Goal: Submit feedback/report problem: Submit feedback/report problem

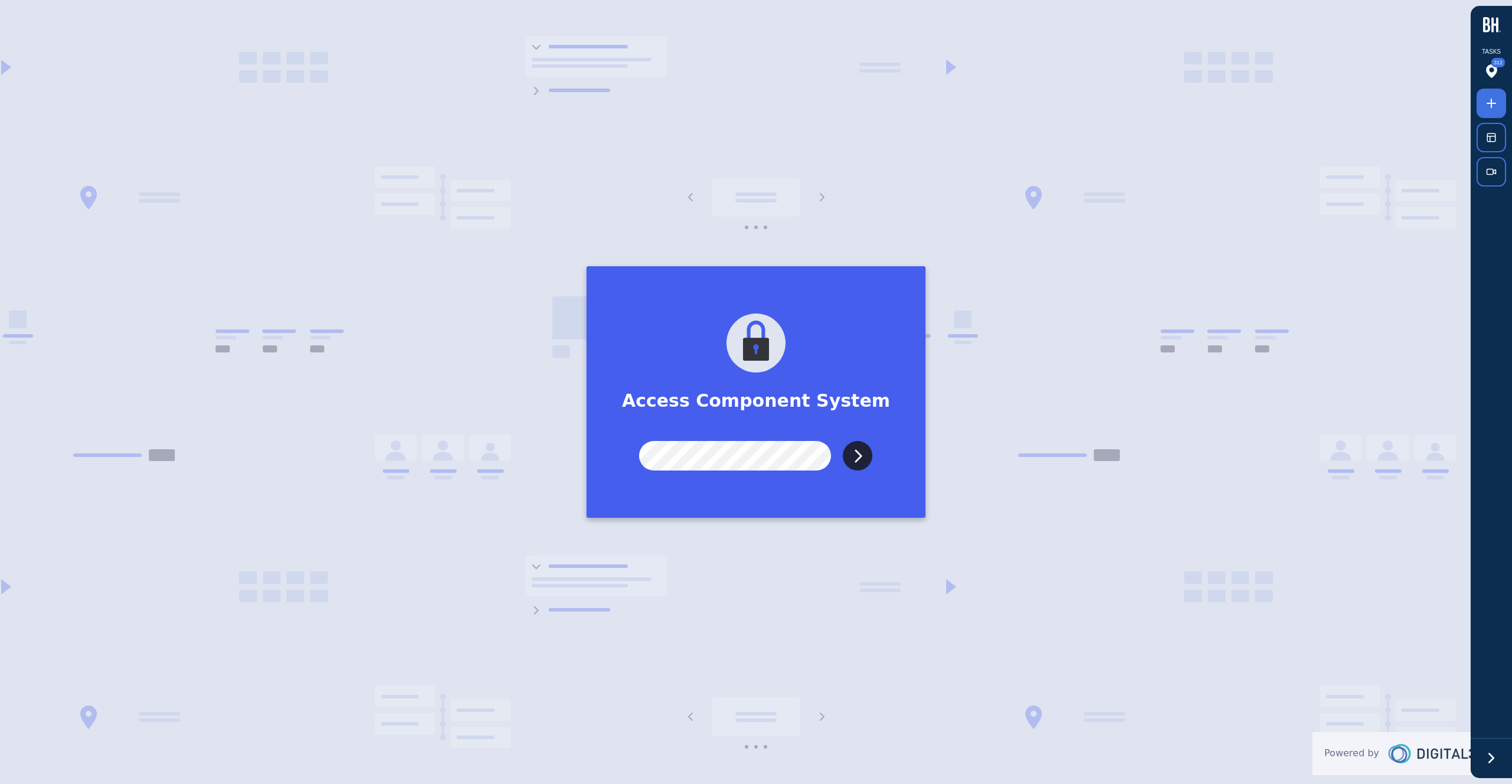
click at [843, 441] on input "Submit" at bounding box center [857, 455] width 30 height 30
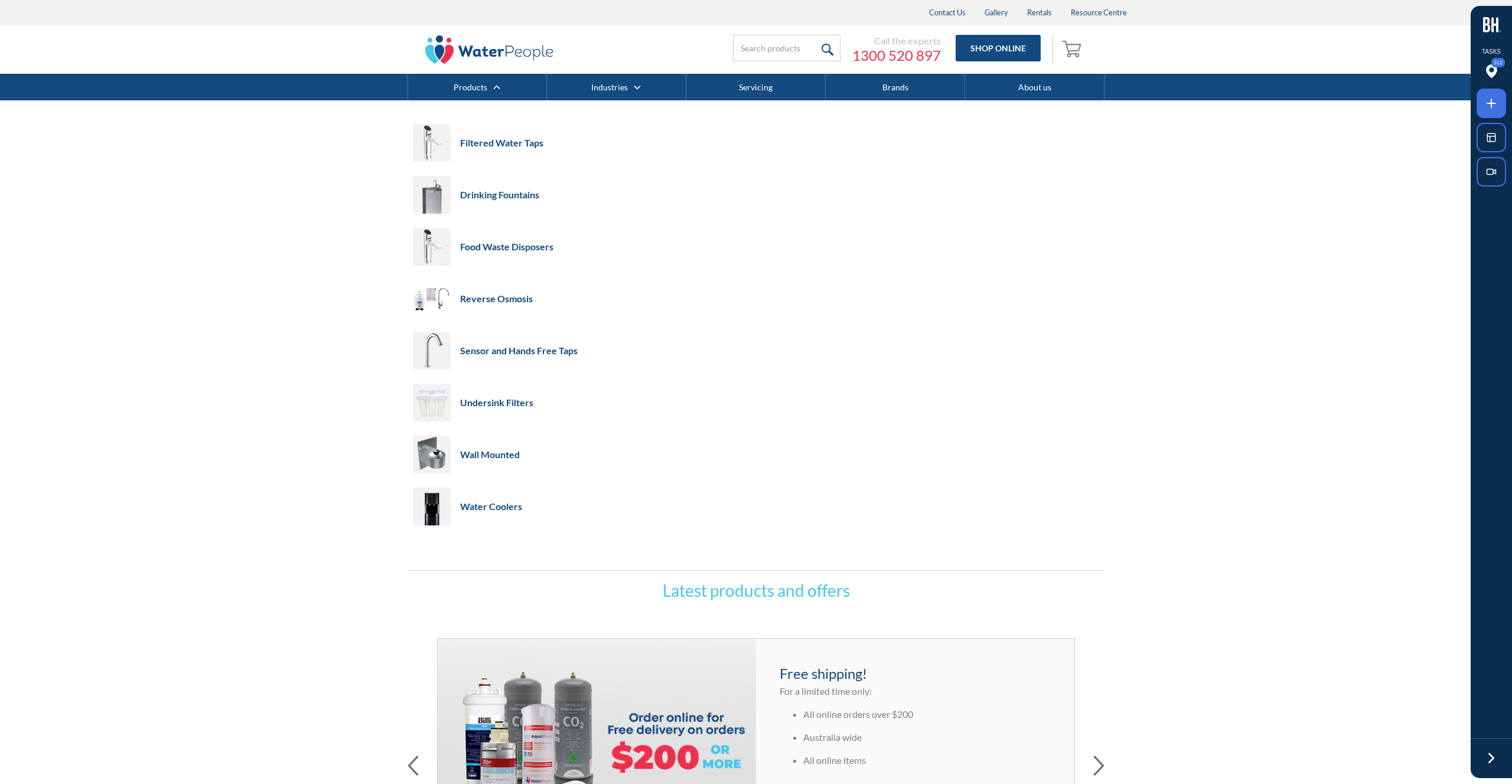
click at [1359, 351] on nav "Filtered Water Taps Shop by use Home Work Shop by brand Shop by water type All-…" at bounding box center [756, 335] width 1512 height 470
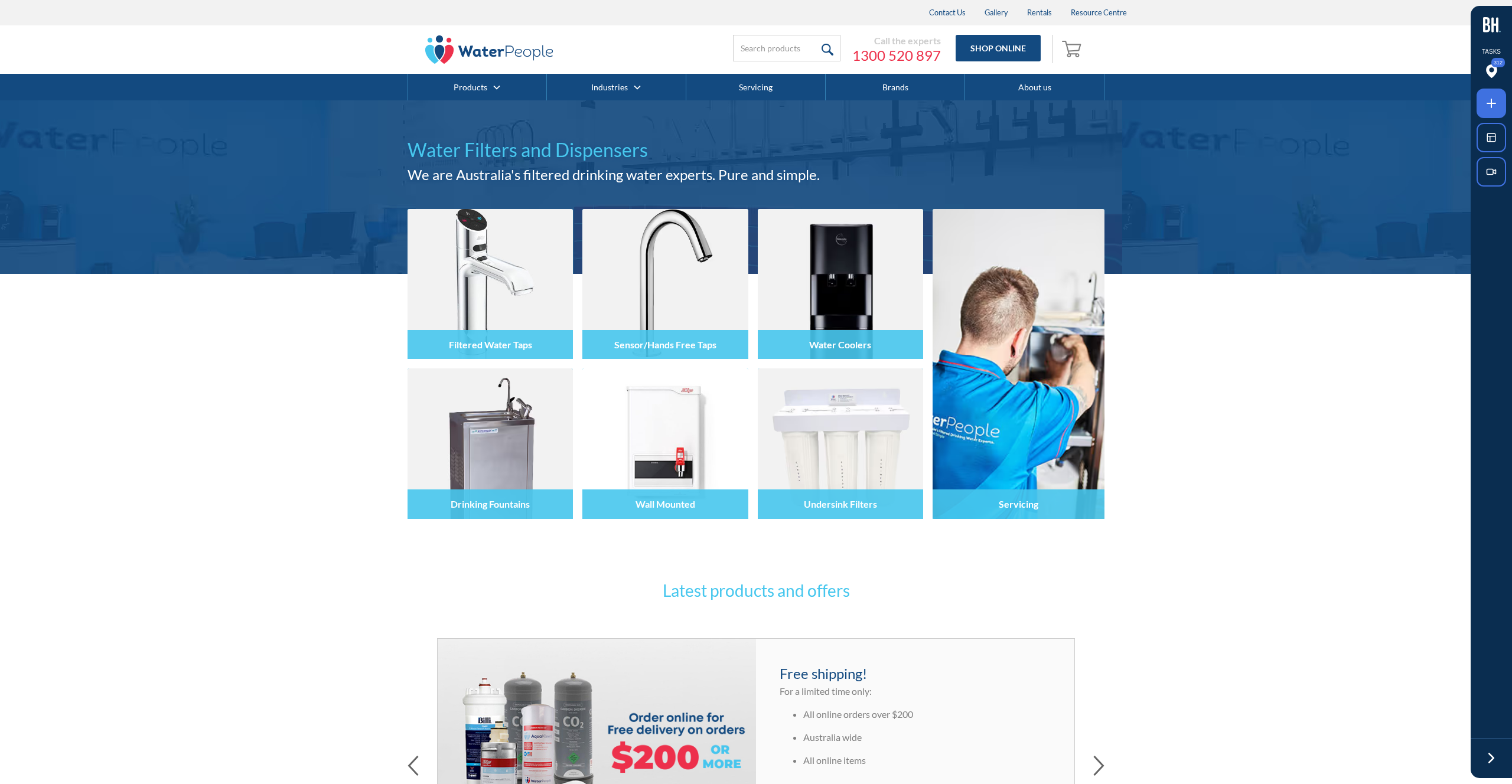
click at [1308, 437] on div "Filtered Water Taps Sensor/Hands Free Taps Water Coolers Drinking Fountains Wal…" at bounding box center [756, 428] width 1512 height 309
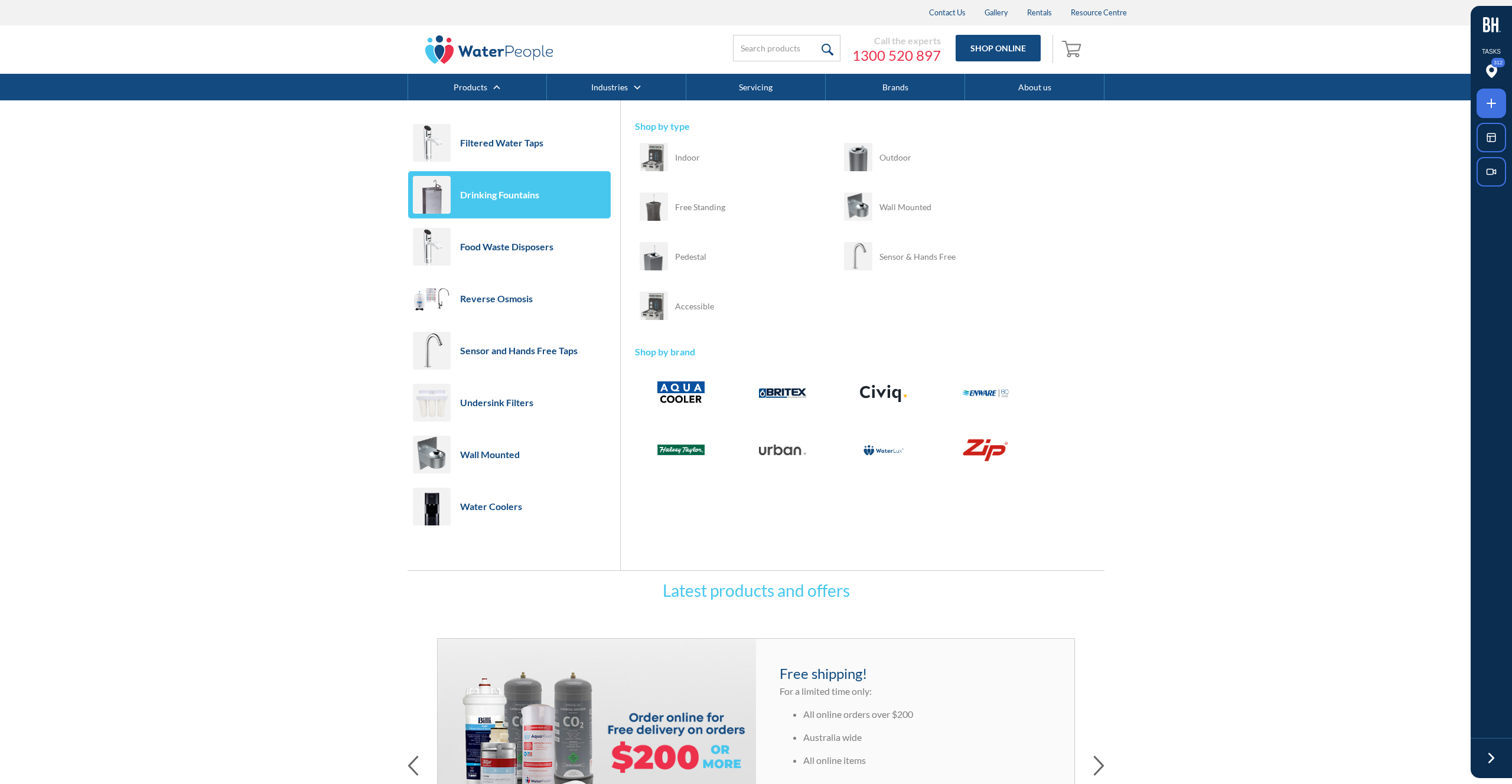
click at [533, 186] on link "Drinking Fountains" at bounding box center [509, 195] width 202 height 47
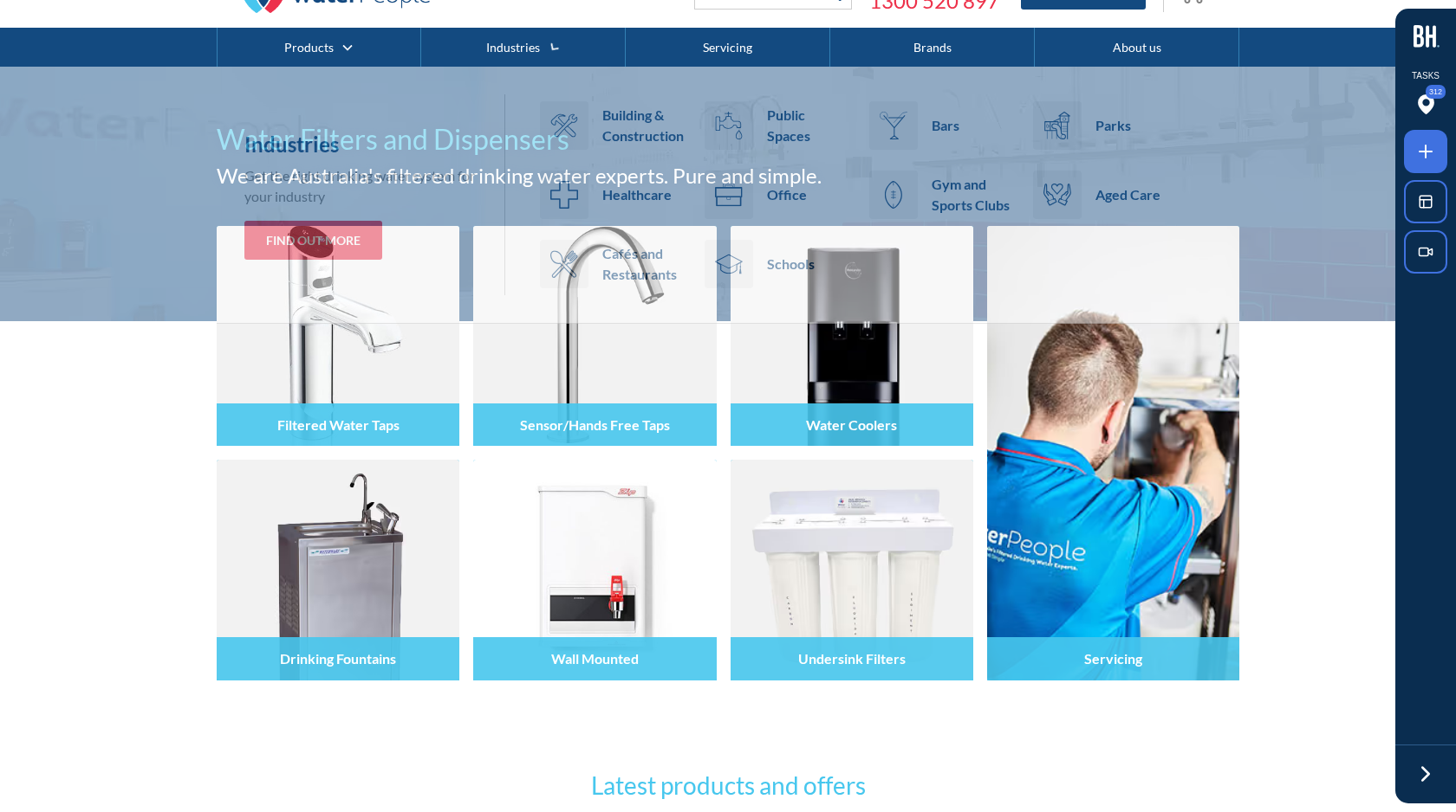
scroll to position [76, 0]
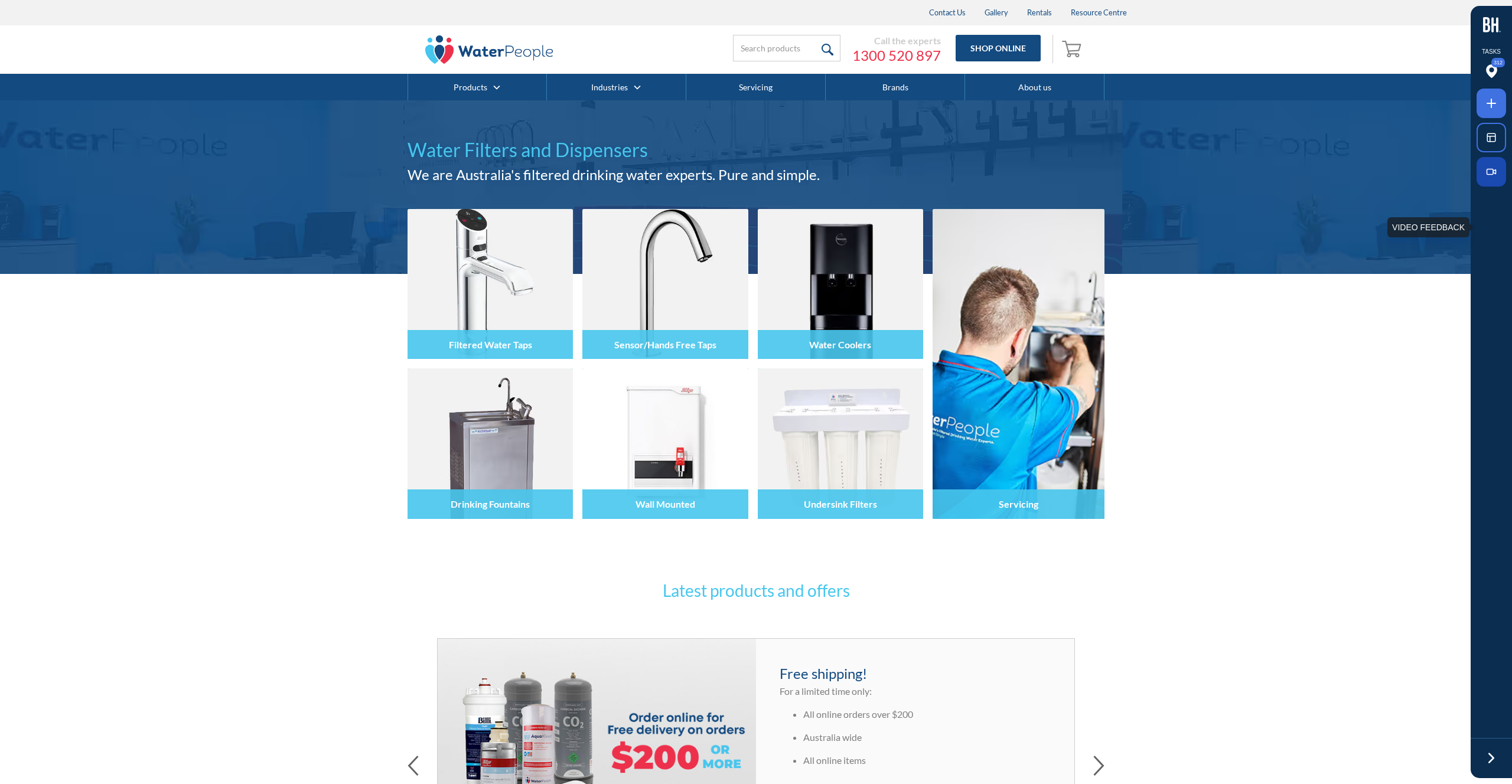
click at [1488, 177] on span at bounding box center [1491, 171] width 21 height 21
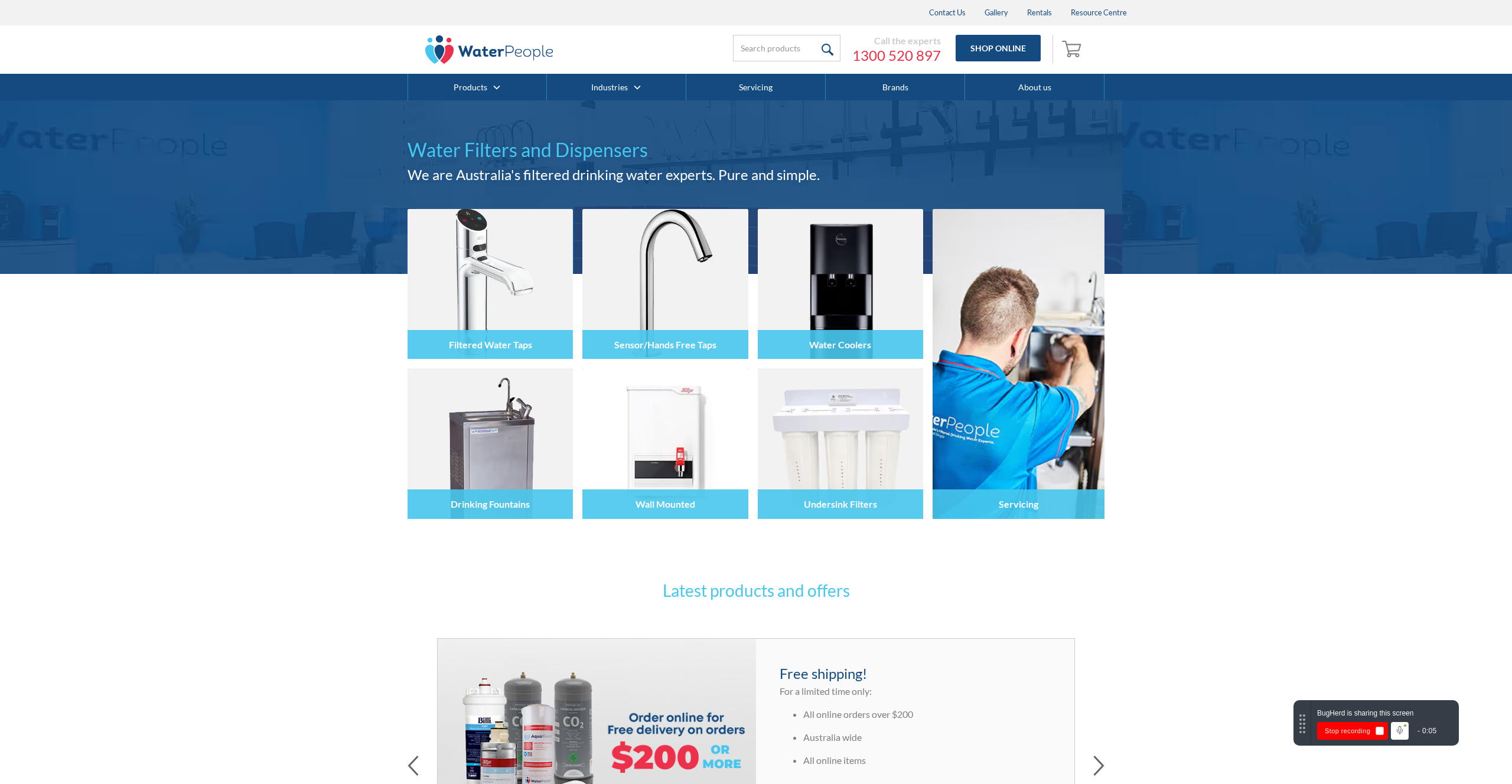
click at [1335, 731] on button "Stop recording" at bounding box center [1352, 730] width 71 height 18
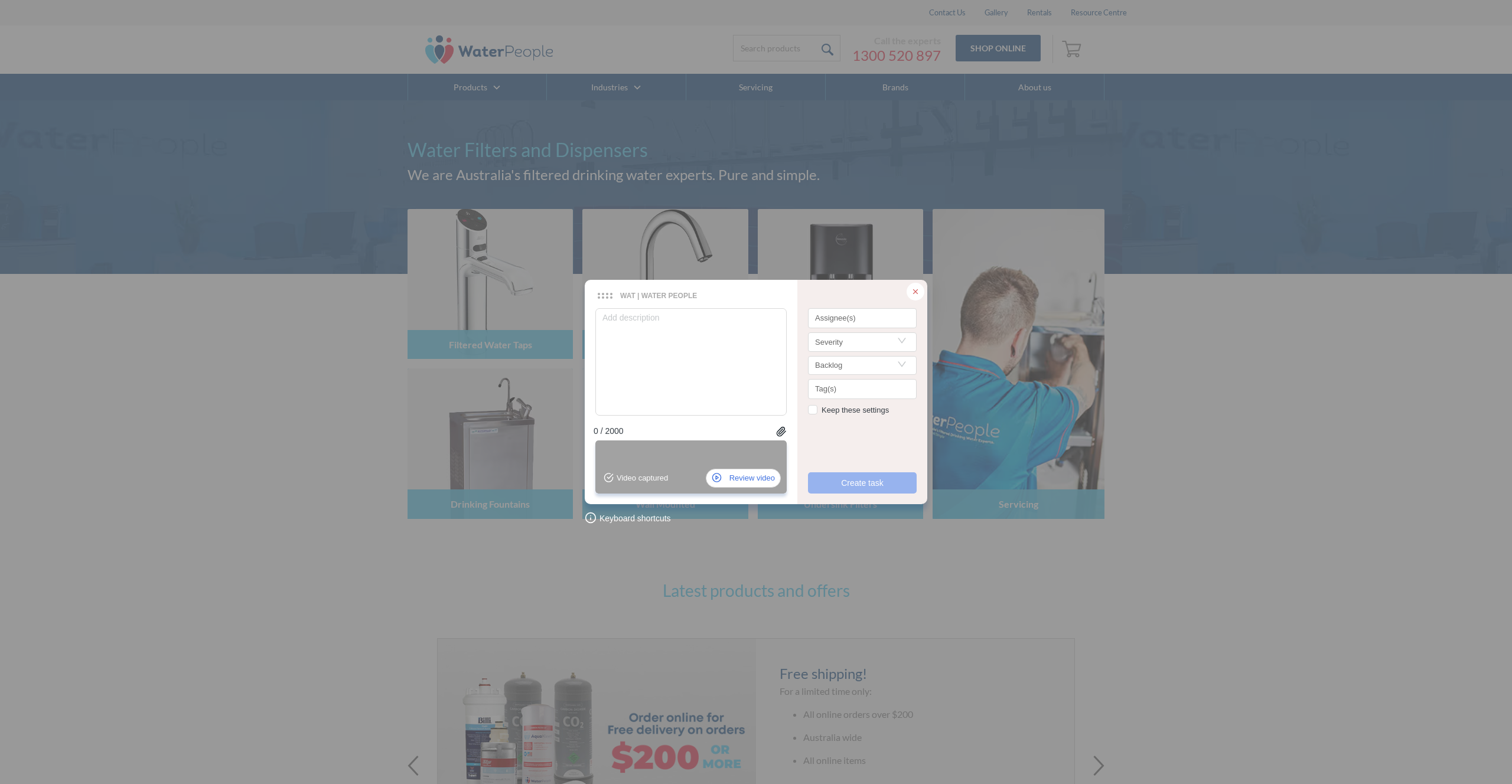
checkbox input "true"
click at [679, 340] on textarea at bounding box center [691, 361] width 191 height 107
type textarea "T"
type textarea "Th"
type textarea "Thi"
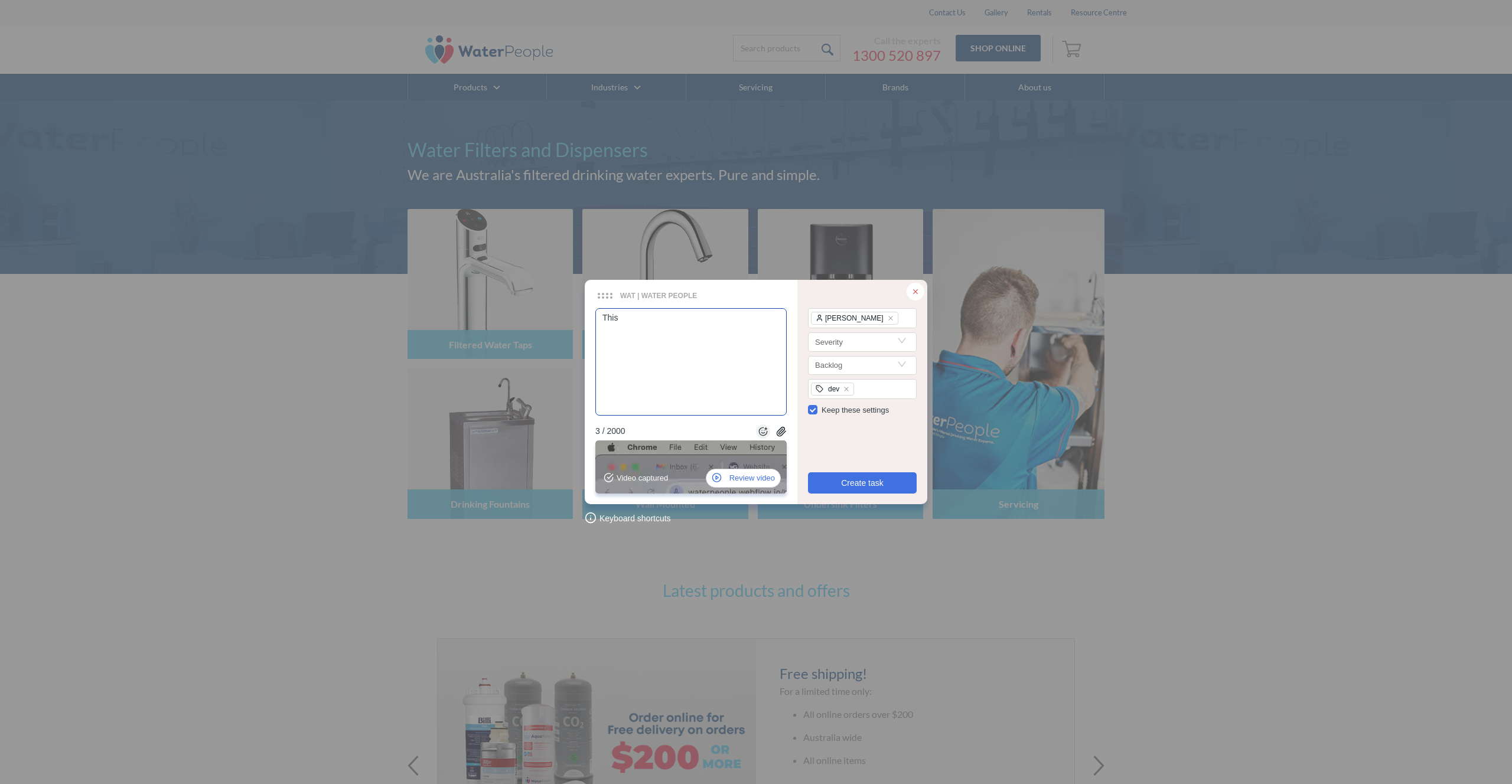
type textarea "This"
type textarea "Thi"
type textarea "Th"
type textarea "The"
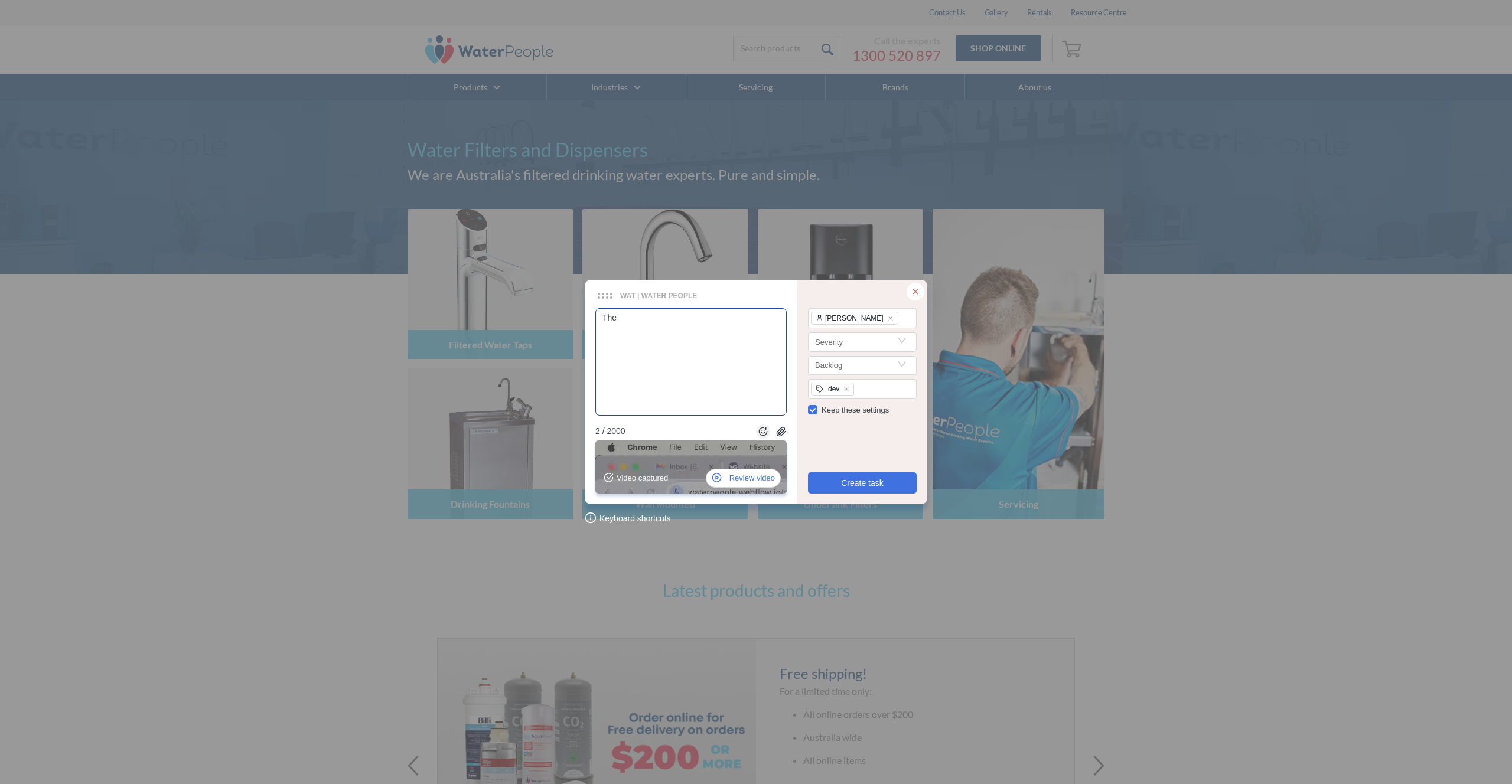
type textarea "The"
type textarea "The m"
type textarea "The me"
type textarea "The meg"
type textarea "The mega"
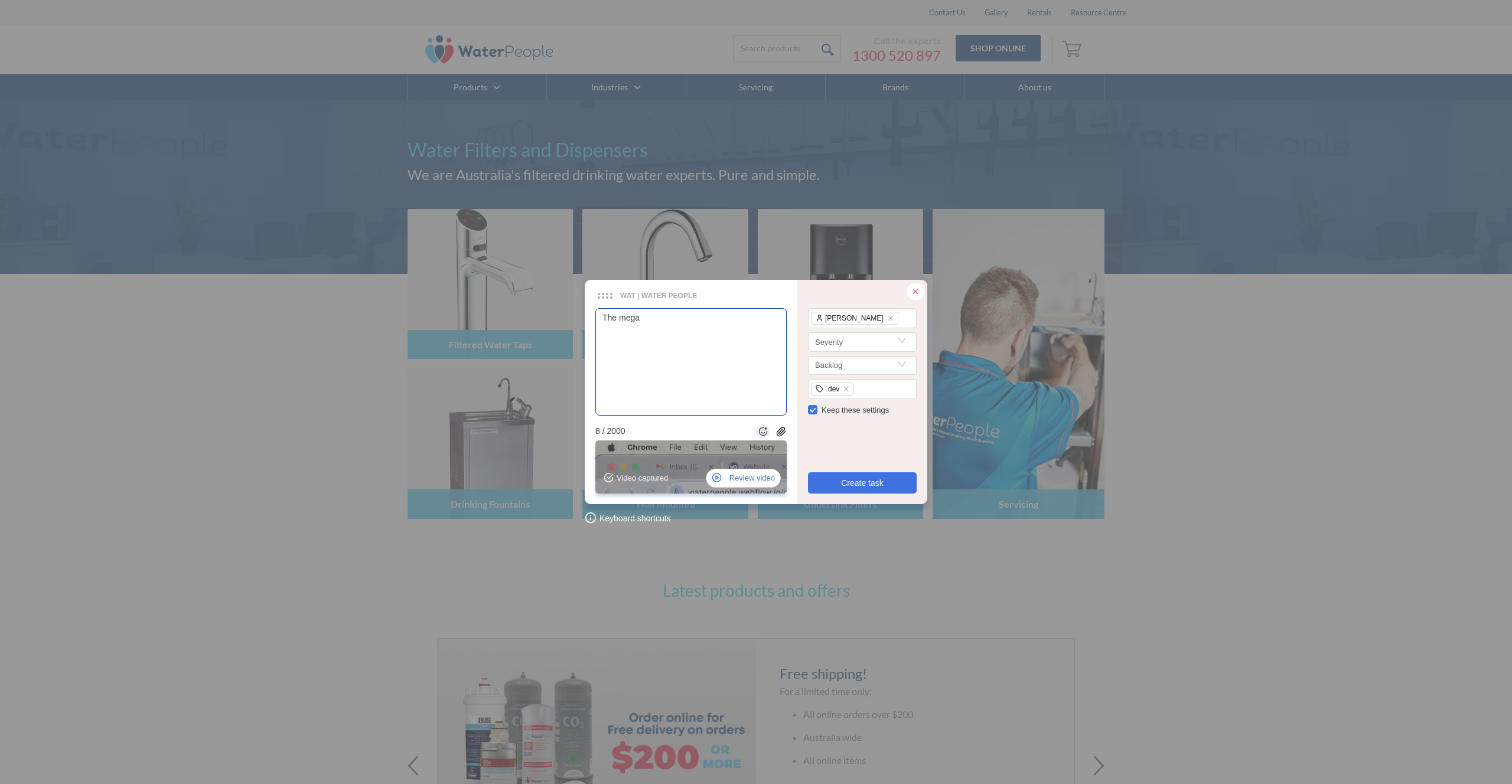
type textarea "The mega"
type textarea "The mega m"
type textarea "The mega me"
type textarea "The mega men"
type textarea "The mega menu"
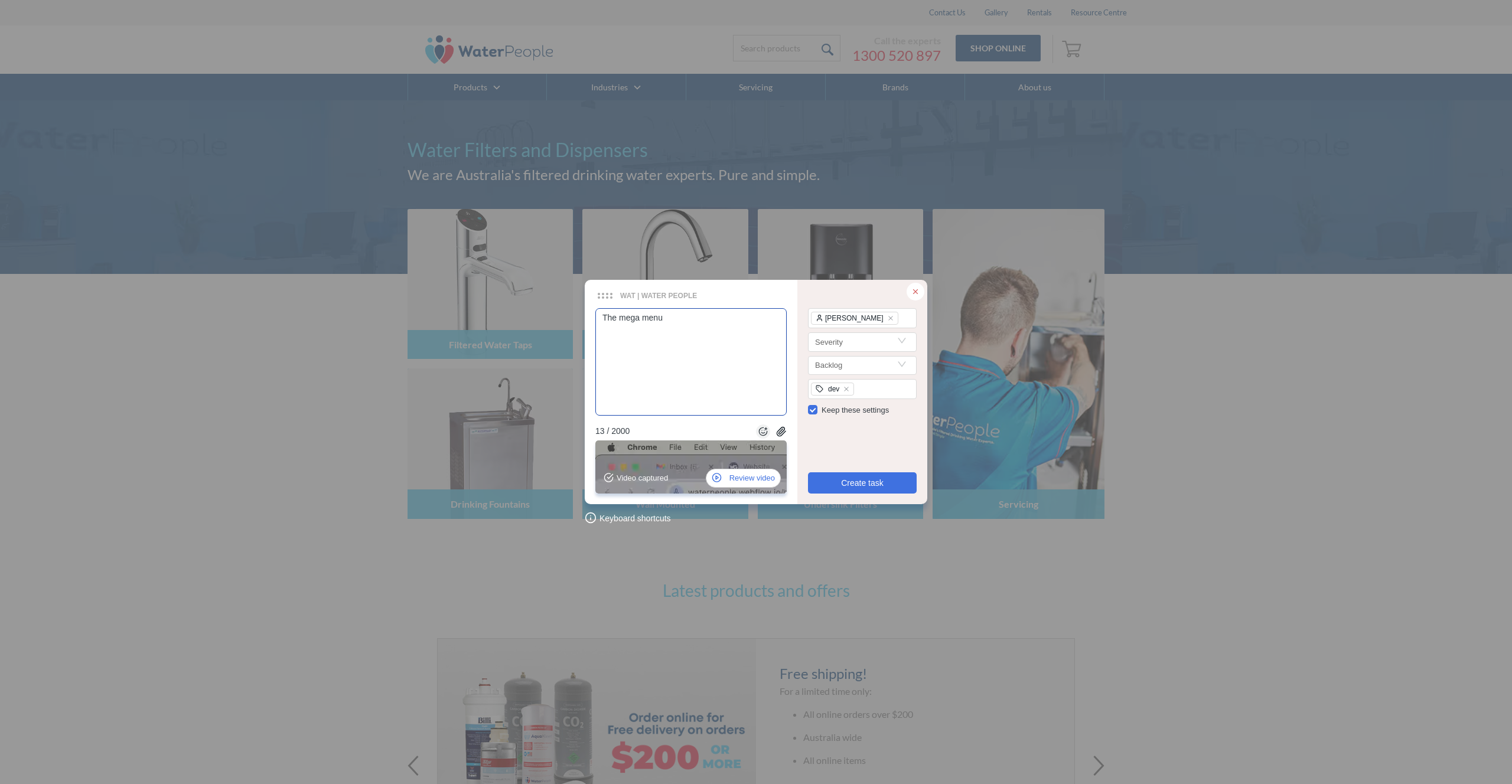
type textarea "The mega menus"
type textarea "The mega menu"
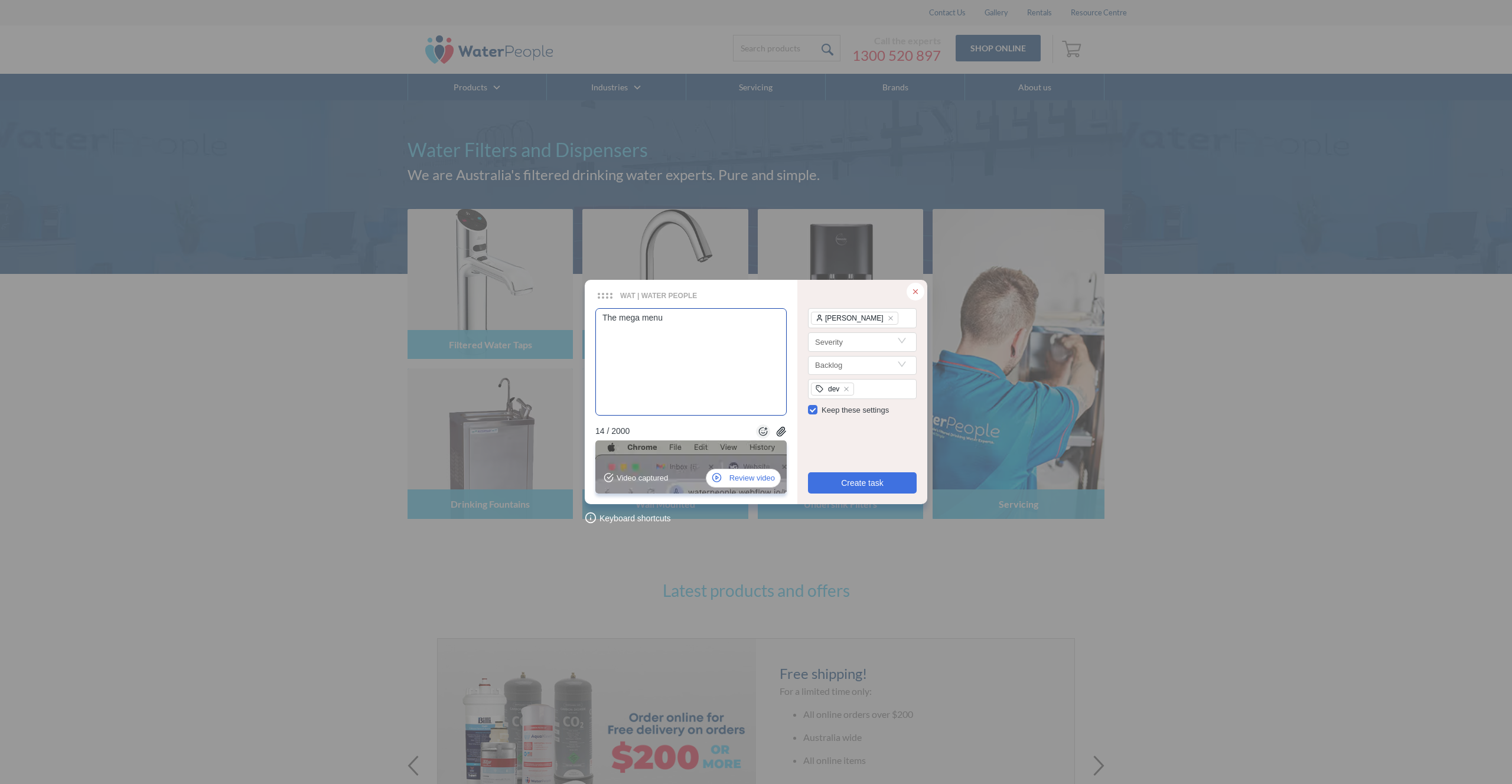
type textarea "The mega menu f"
type textarea "The mega menu fo"
type textarea "The mega menu for"
type textarea "The mega menu for p"
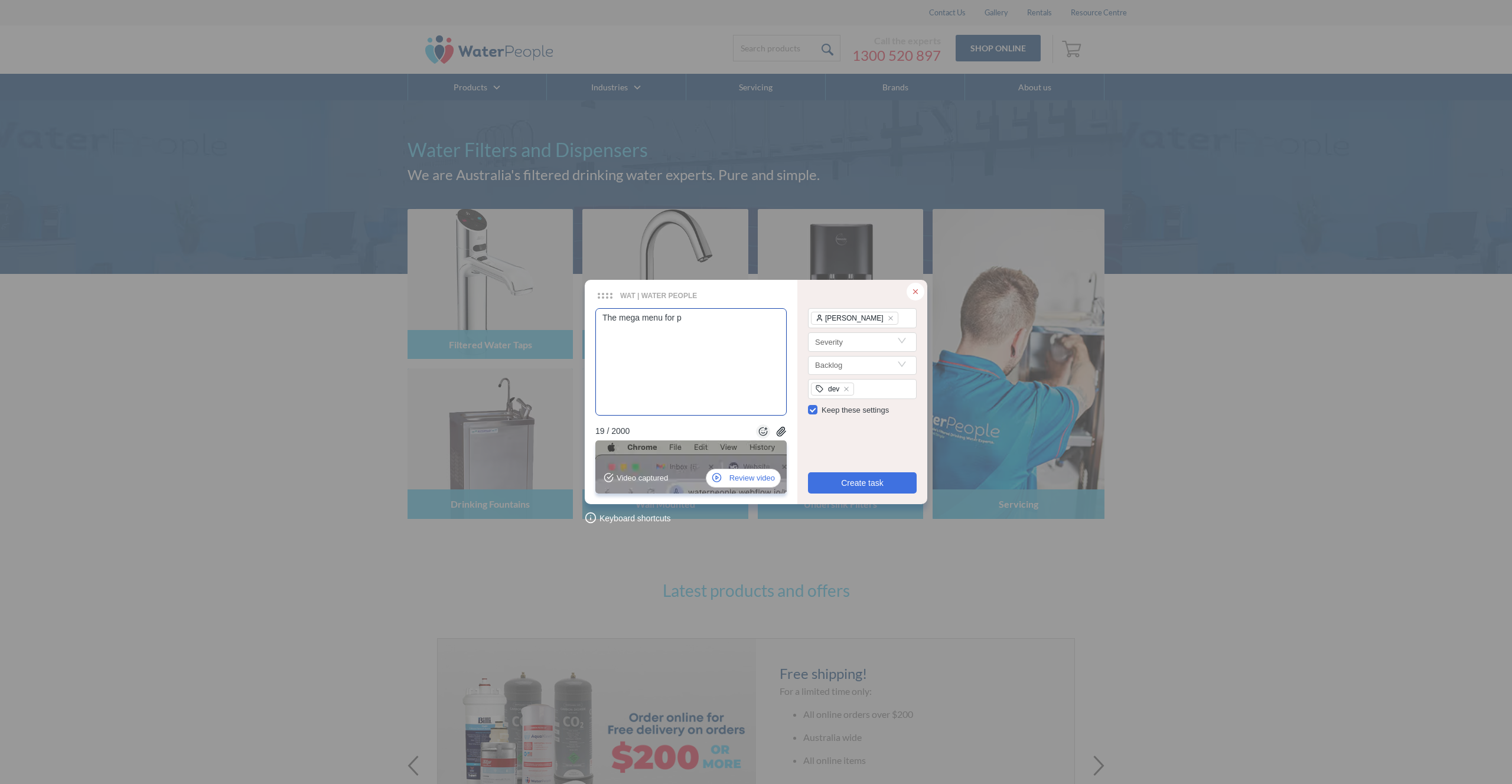
type textarea "The mega menu for pr"
type textarea "The mega menu for pro"
type textarea "The mega menu for prod"
type textarea "The mega menu for produ"
type textarea "The mega menu for produc"
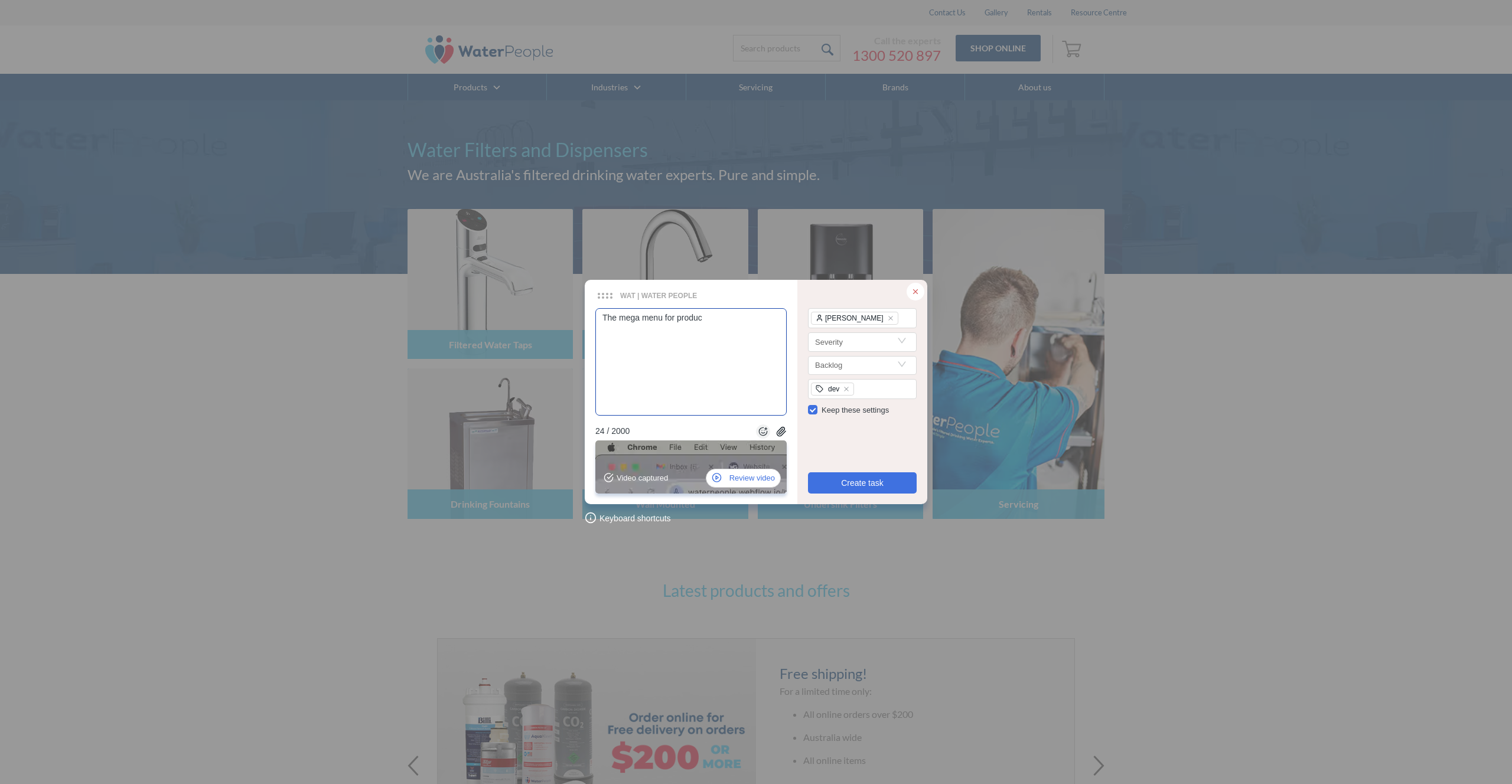
type textarea "The mega menu for product"
type textarea "The mega menu for products"
type textarea "The mega menu for products i"
type textarea "The mega menu for products is"
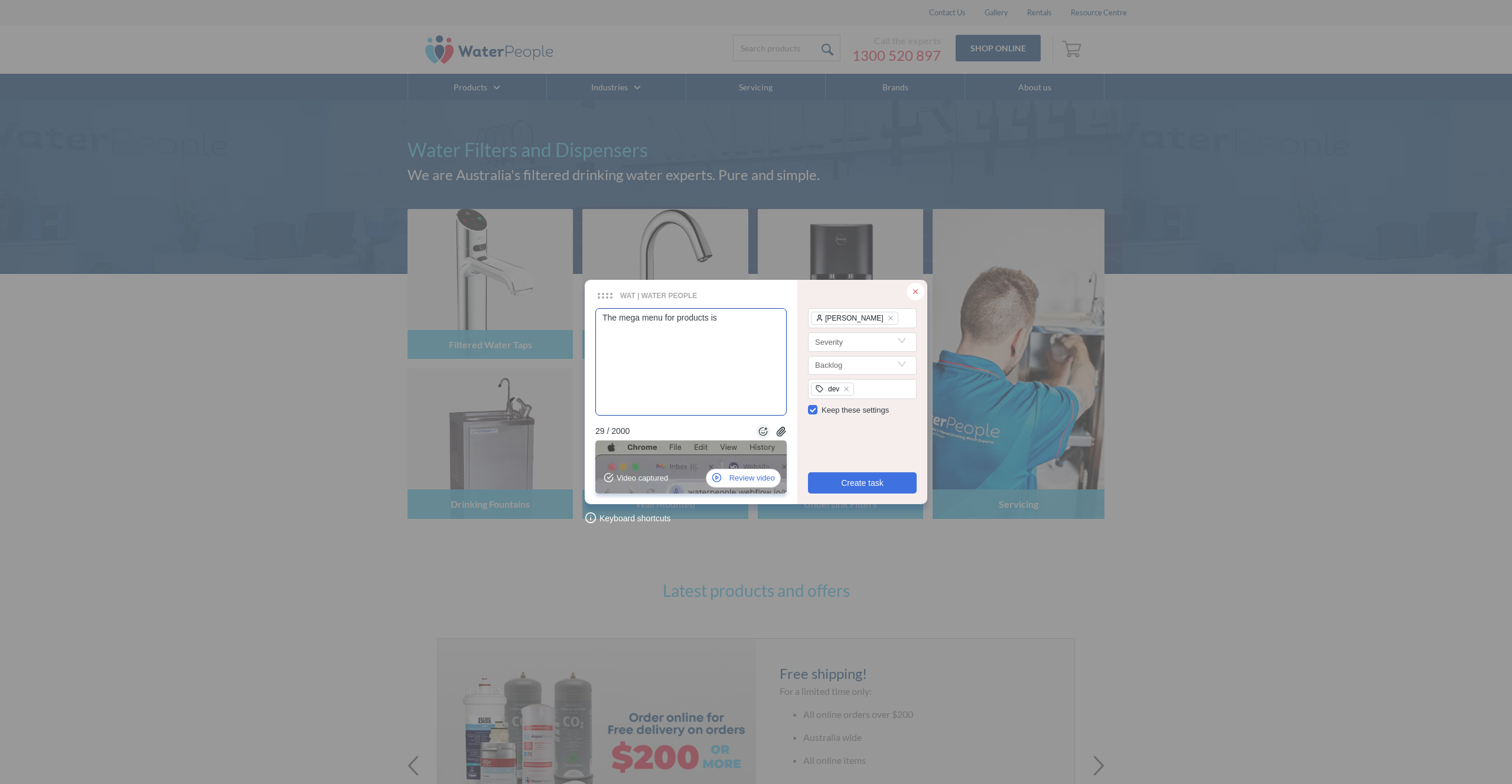
type textarea "The mega menu for products is"
type textarea "The mega menu for products is t"
type textarea "The mega menu for products is to"
type textarea "The mega menu for products is to l"
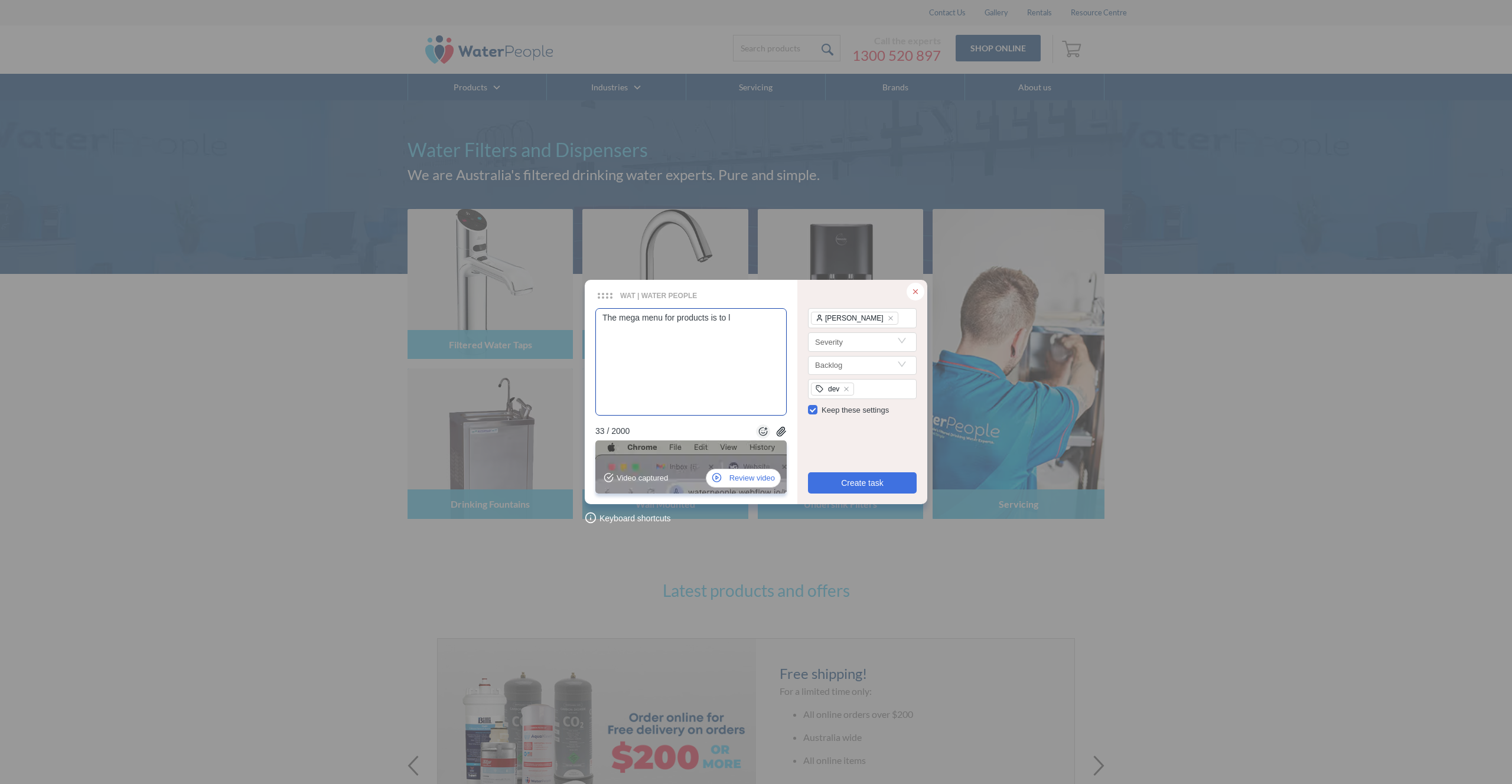
type textarea "The mega menu for products is to la"
type textarea "The mega menu for products is to lar"
type textarea "The mega menu for products is to larg"
type textarea "The mega menu for products is to large"
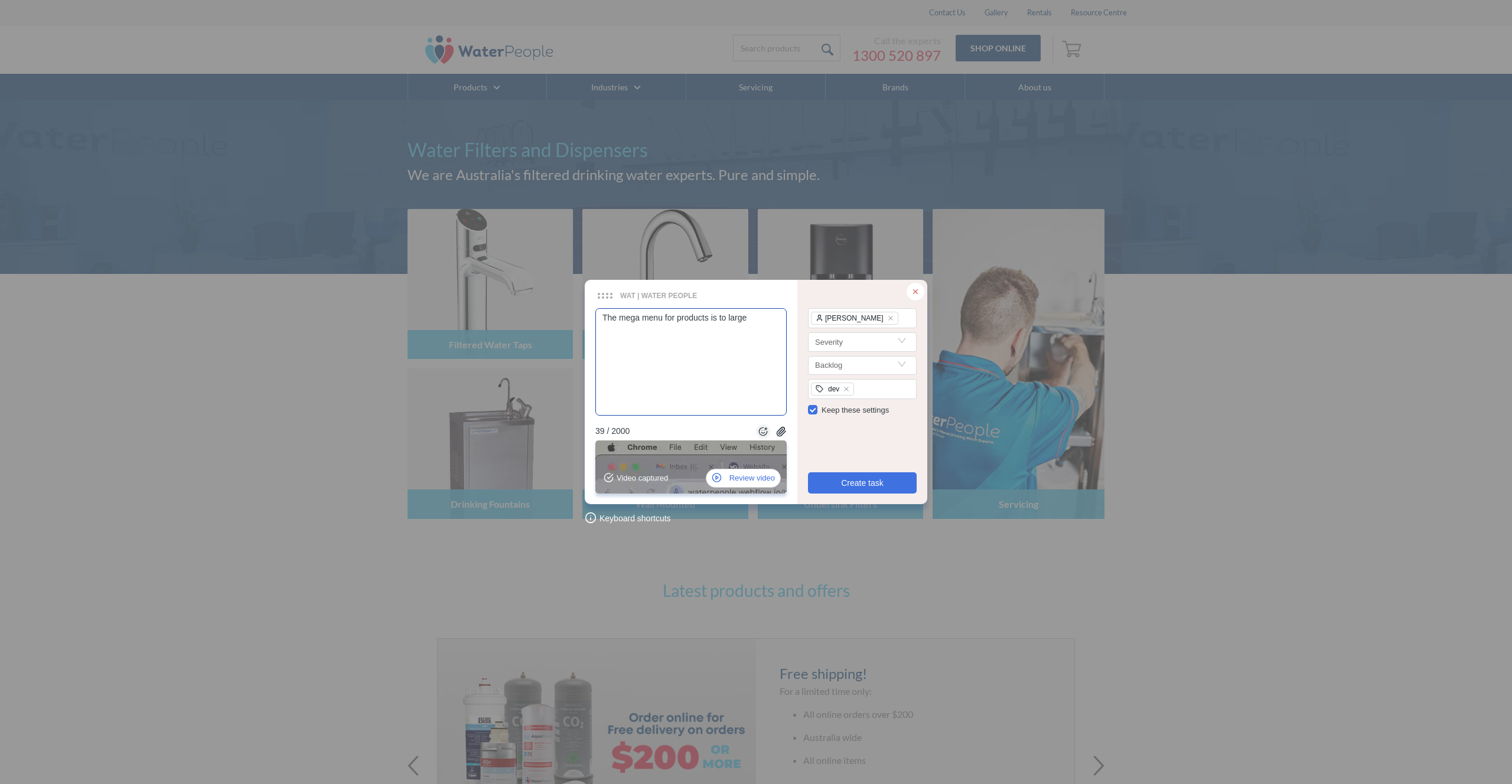
type textarea "The mega menu for products is to large a"
type textarea "The mega menu for products is to large an"
type textarea "The mega menu for products is to large and"
type textarea "The mega menu for products is to large and i"
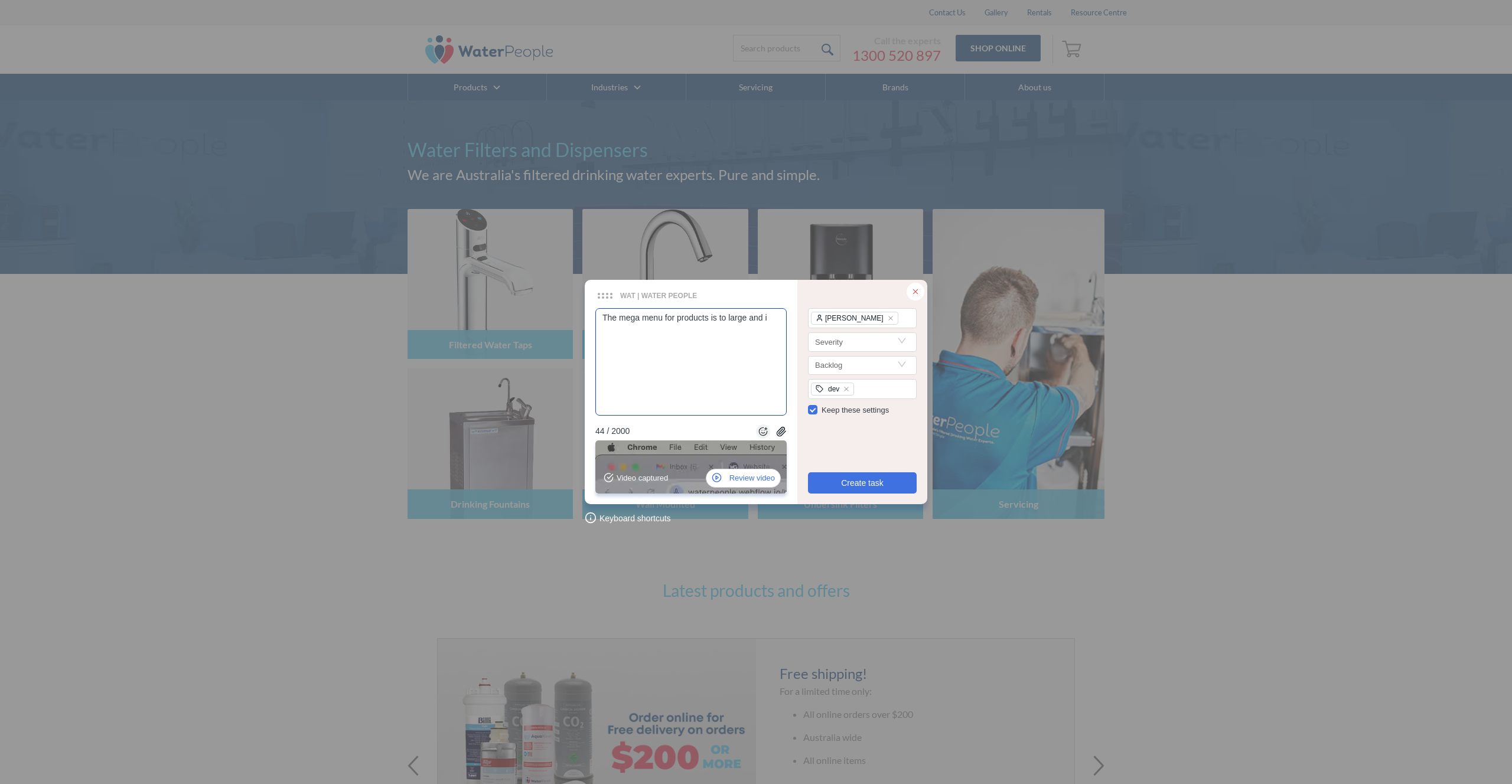
type textarea "The mega menu for products is to large and in"
type textarea "The mega menu for products is to large and inc"
type textarea "The mega menu for products is to large and inco"
type textarea "The mega menu for products is to large and incon"
type textarea "The mega menu for products is to large and incons"
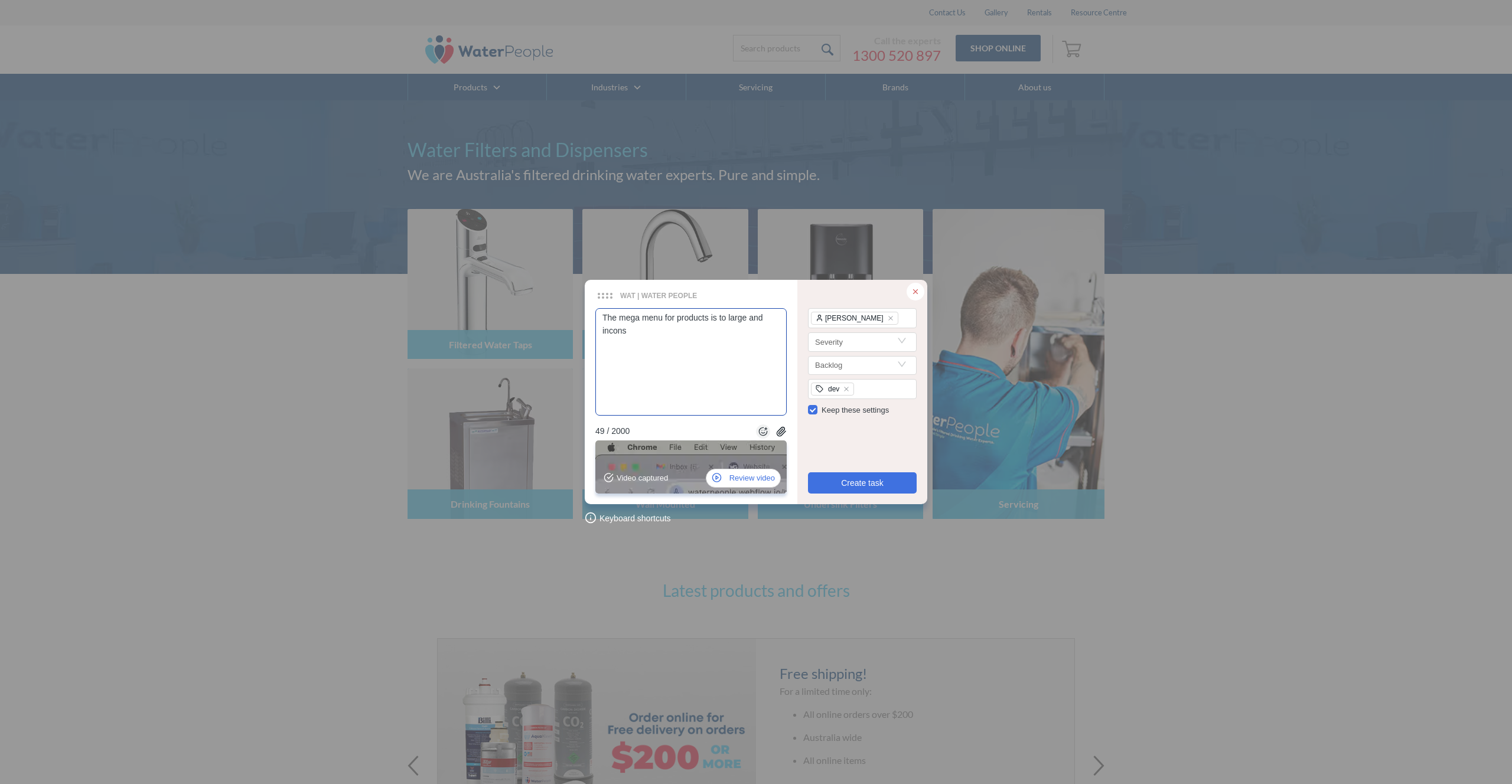
type textarea "The mega menu for products is to large and inconsi"
type textarea "The mega menu for products is to large and inconsis"
type textarea "The mega menu for products is to large and inconsist"
type textarea "The mega menu for products is to large and inconsiste"
type textarea "The mega menu for products is to large and inconsisten"
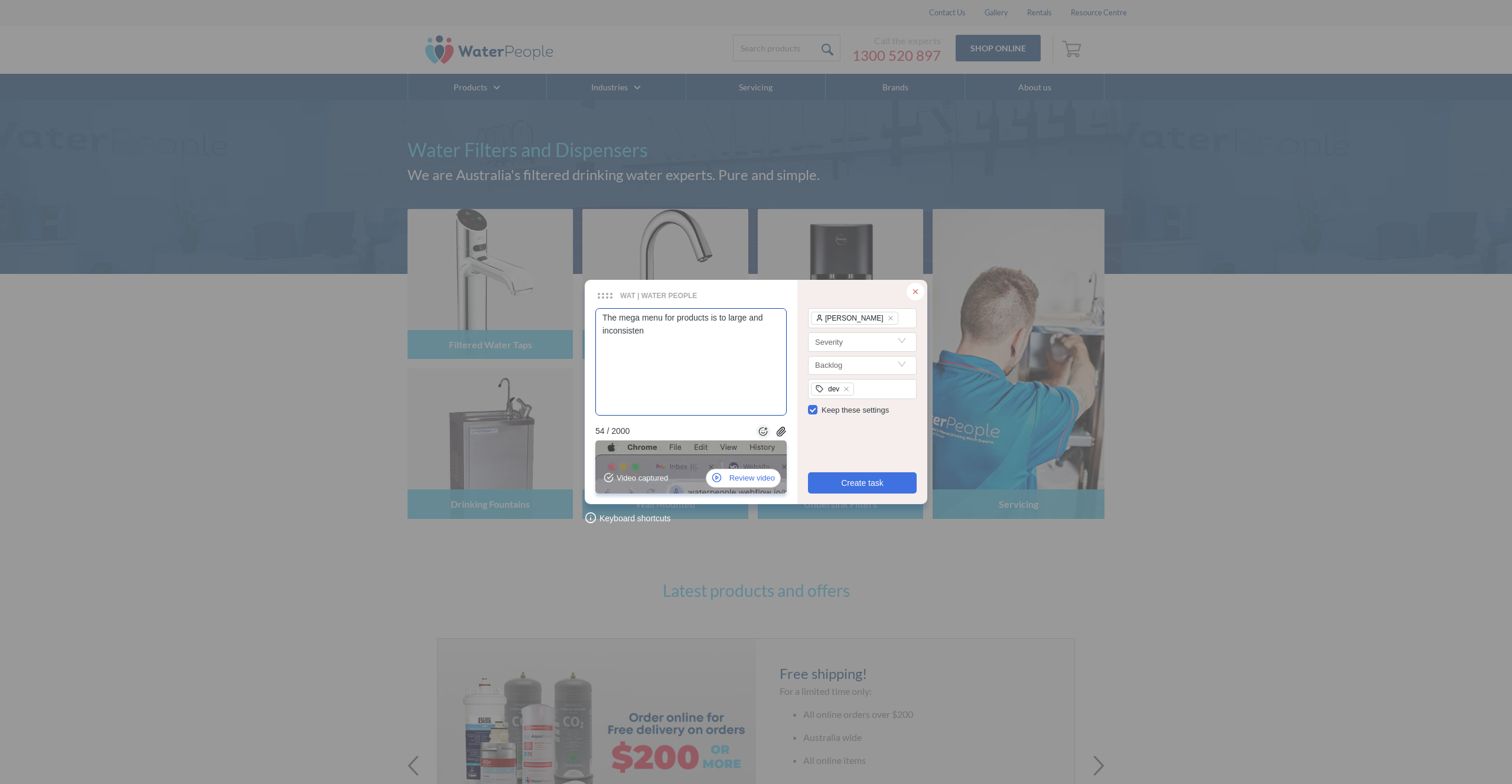
type textarea "The mega menu for products is to large and inconsistent"
type textarea "The mega menu for products is to large and inconsistent,"
type textarea "The mega menu for products is to large and inconsistent, a"
type textarea "The mega menu for products is to large and inconsistent, al"
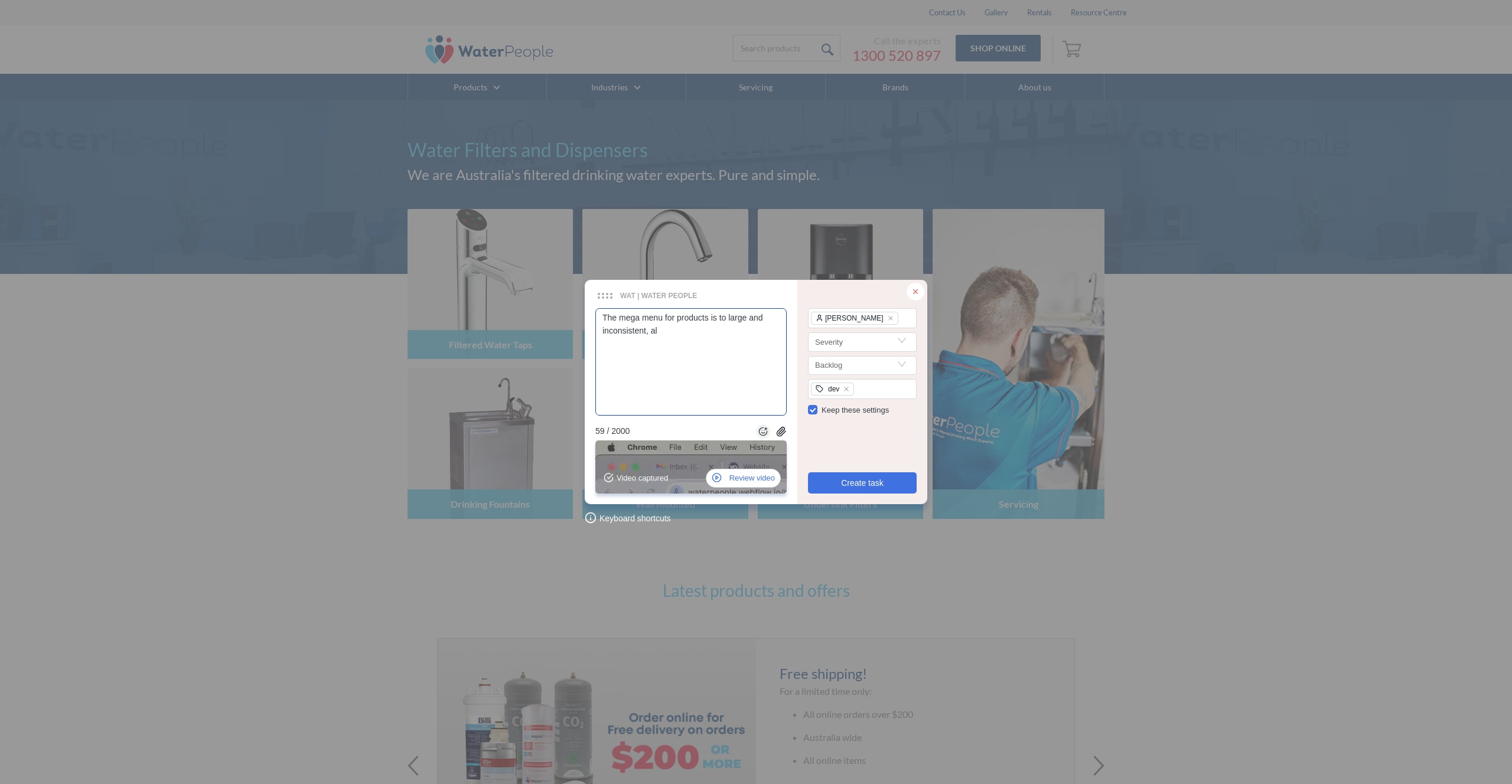
type textarea "The mega menu for products is to large and inconsistent, als"
type textarea "The mega menu for products is to large and inconsistent, also"
type textarea "The mega menu for products is to large and inconsistent, also ha"
type textarea "The mega menu for products is to large and inconsistent, also has"
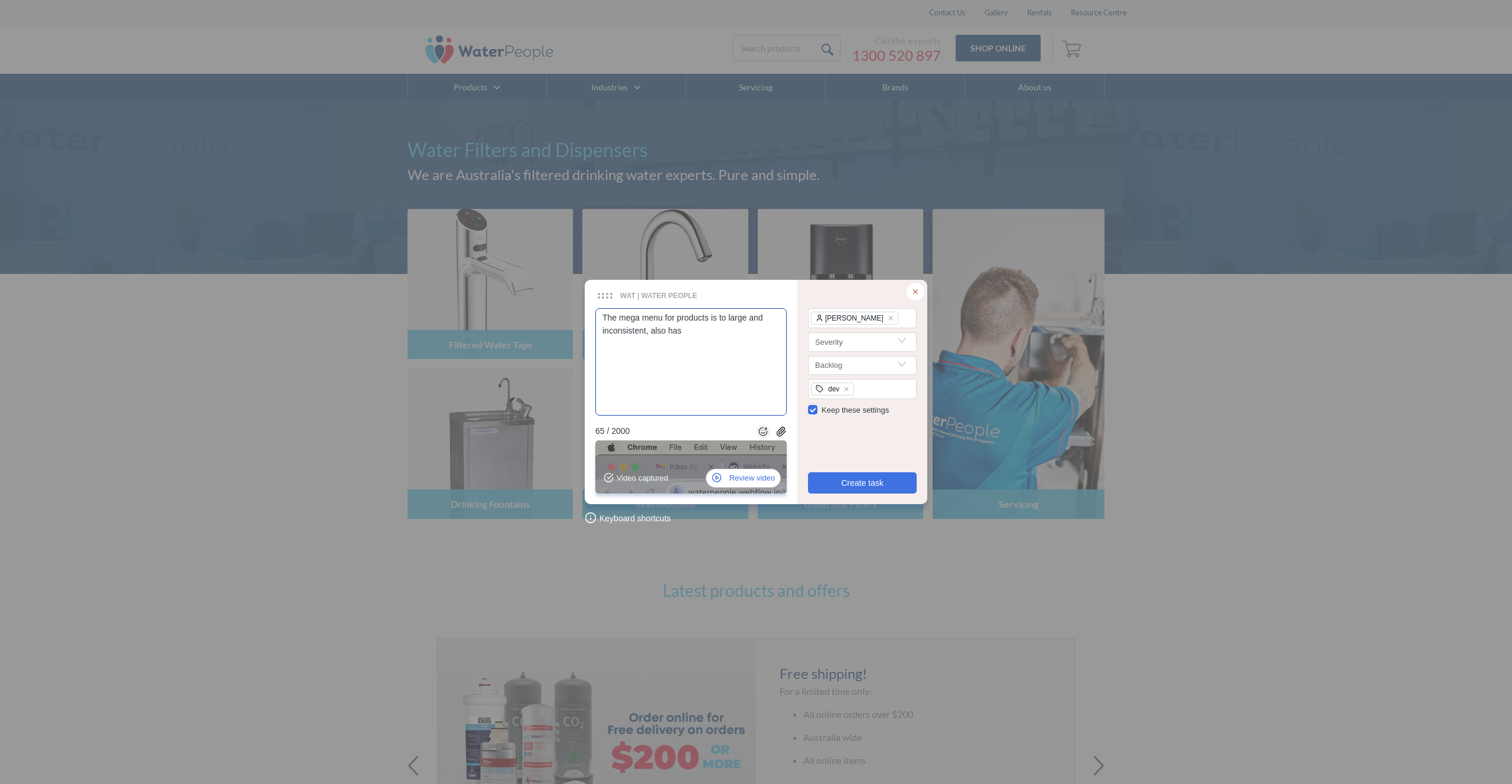
type textarea "The mega menu for products is to large and inconsistent, also has"
type textarea "The mega menu for products is to large and inconsistent, also has a"
type textarea "The mega menu for products is to large and inconsistent, also has a l"
type textarea "The mega menu for products is to large and inconsistent, also has a lo"
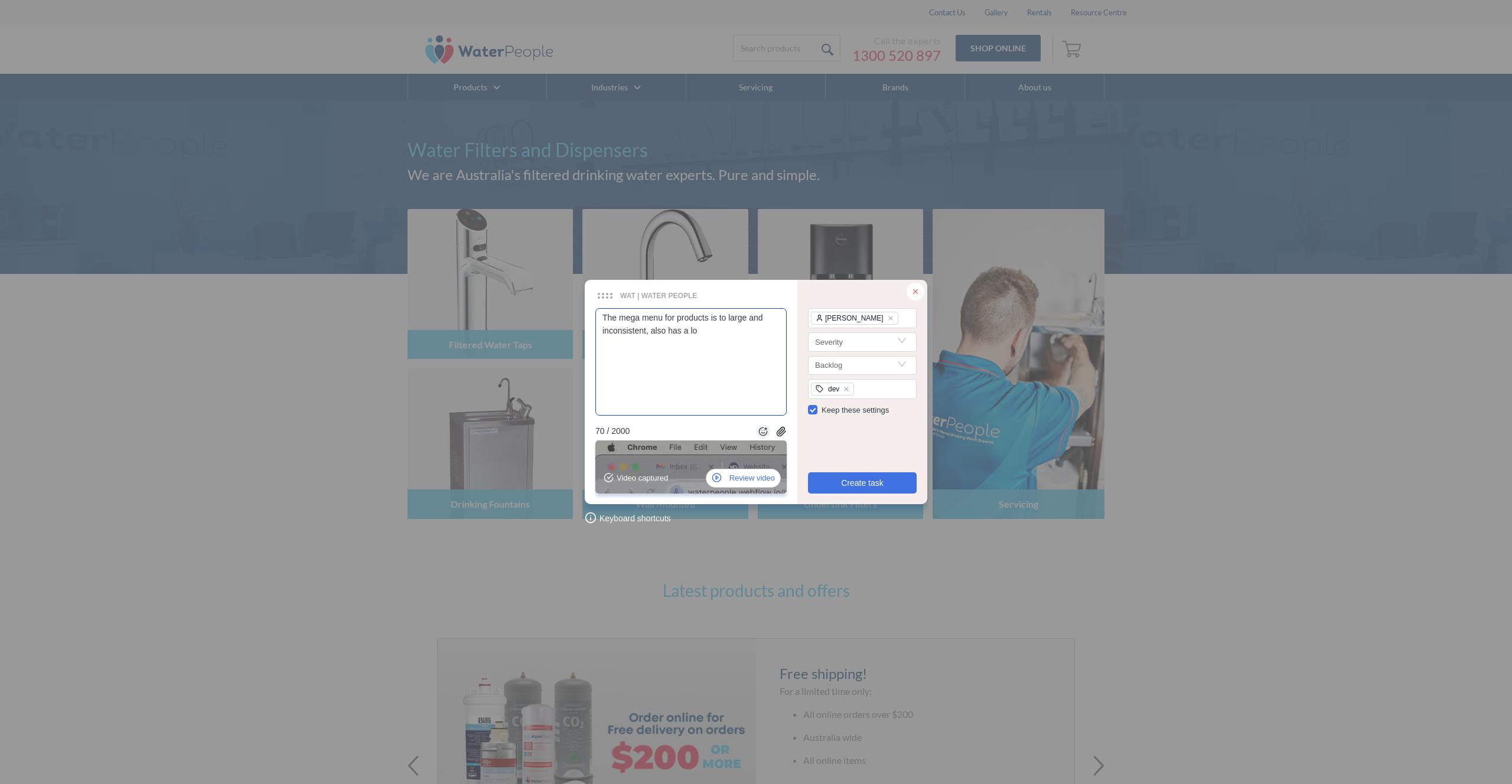
type textarea "The mega menu for products is to large and inconsistent, also has a lot"
type textarea "The mega menu for products is to large and inconsistent, also has a lot o"
type textarea "The mega menu for products is to large and inconsistent, also has a lot of"
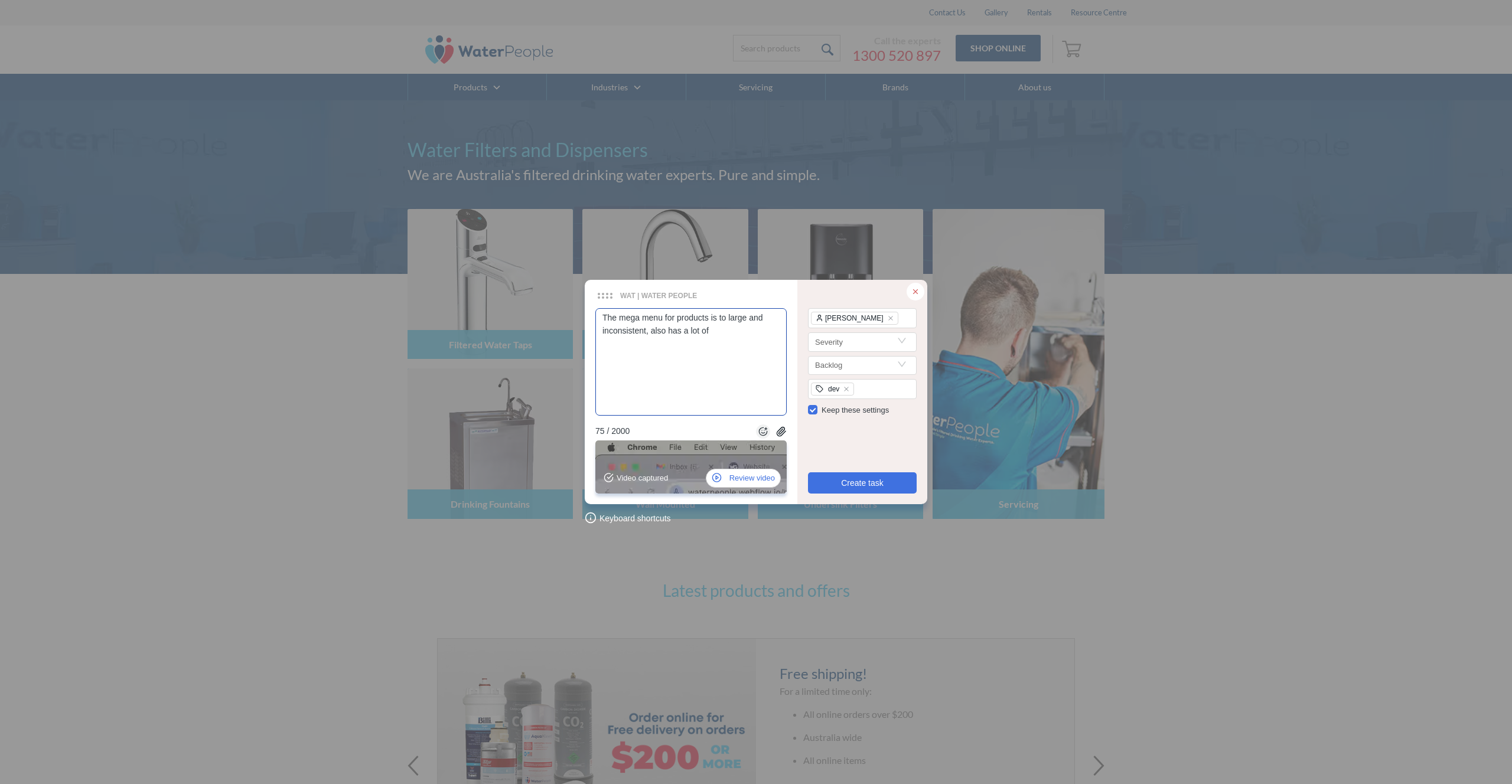
type textarea "The mega menu for products is to large and inconsistent, also has a lot of e"
type textarea "The mega menu for products is to large and inconsistent, also has a lot of em"
type textarea "The mega menu for products is to large and inconsistent, also has a lot of emp"
type textarea "The mega menu for products is to large and inconsistent, also has a lot of empt"
type textarea "The mega menu for products is to large and inconsistent, also has a lot of empty"
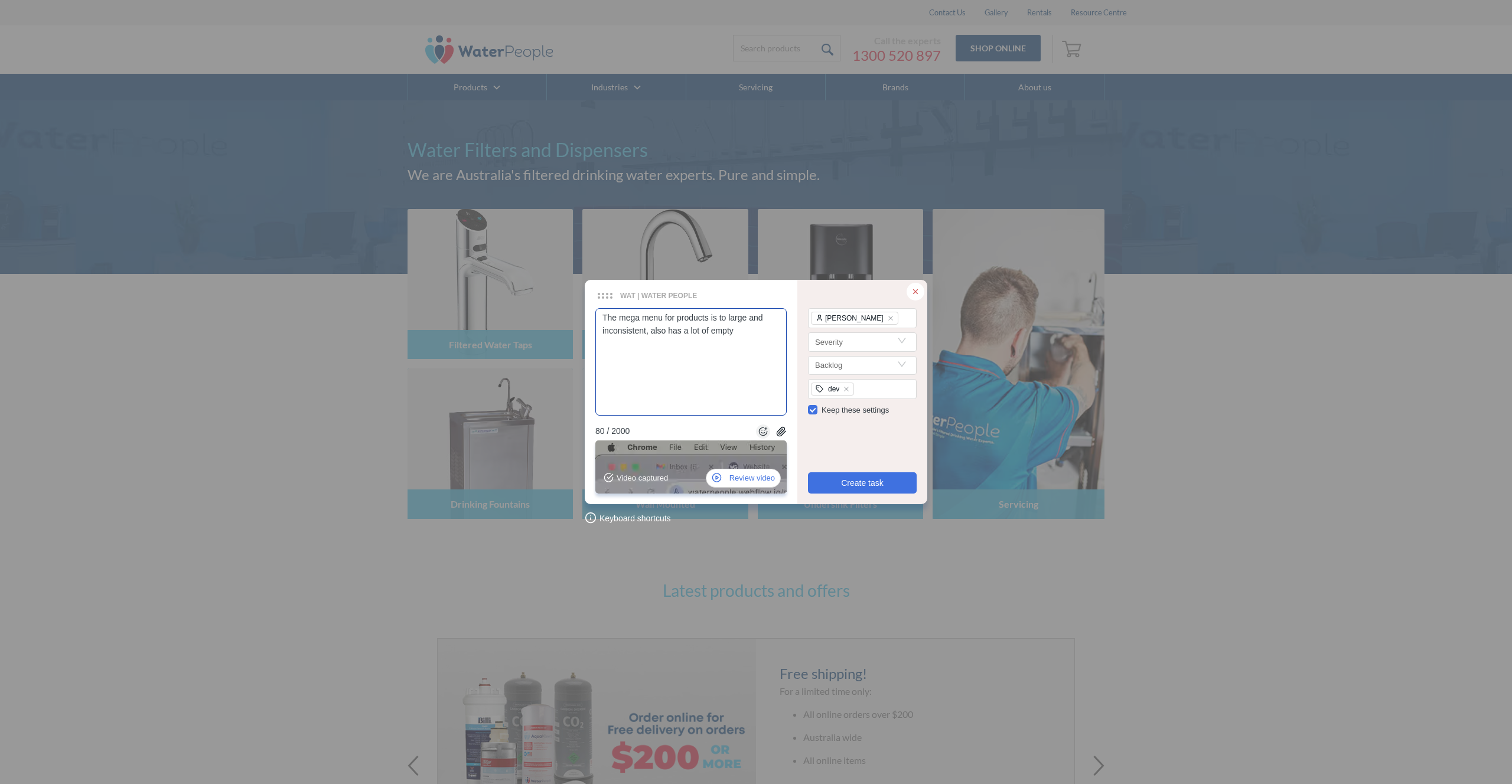
type textarea "The mega menu for products is to large and inconsistent, also has a lot of empty"
type textarea "The mega menu for products is to large and inconsistent, also has a lot of empt…"
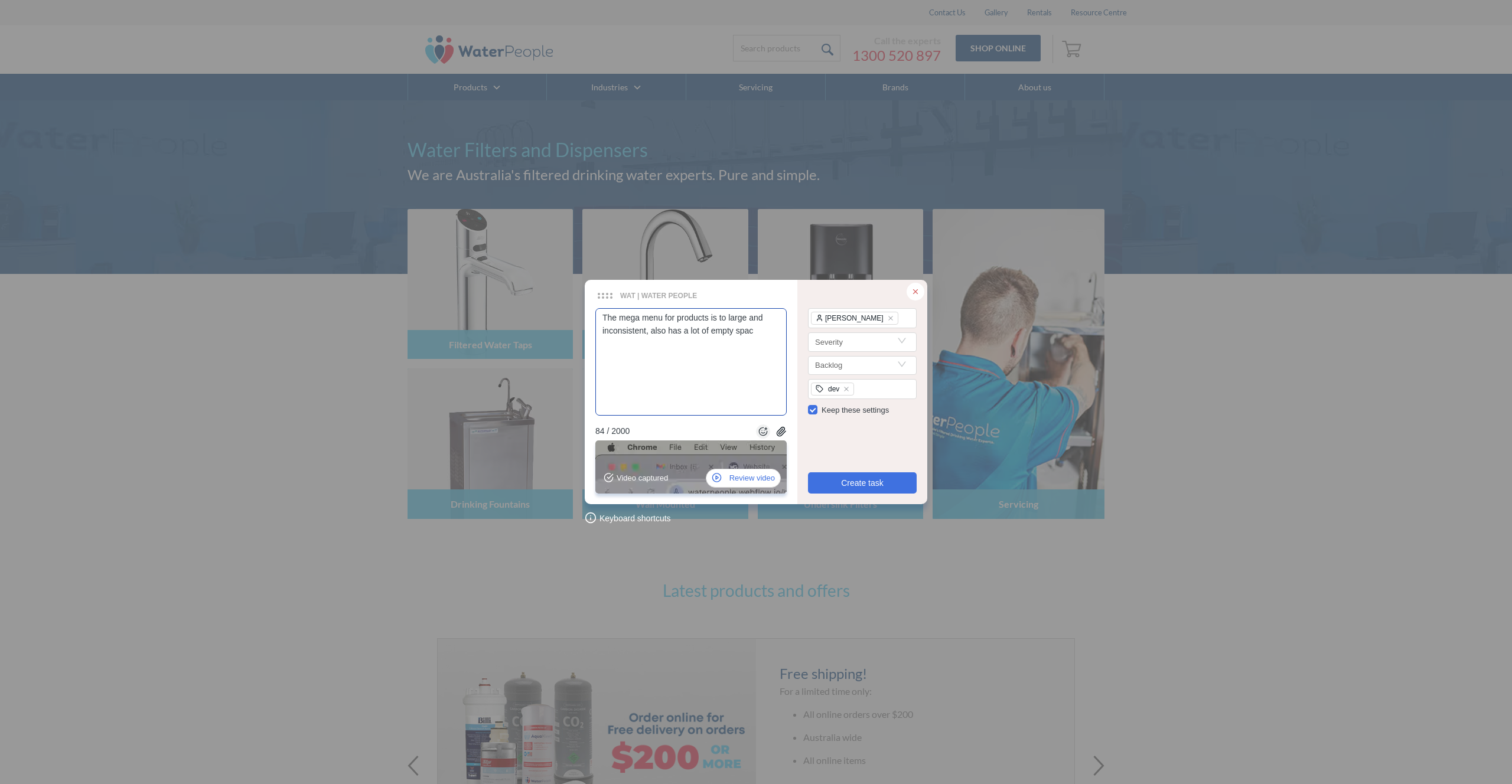
type textarea "The mega menu for products is to large and inconsistent, also has a lot of empt…"
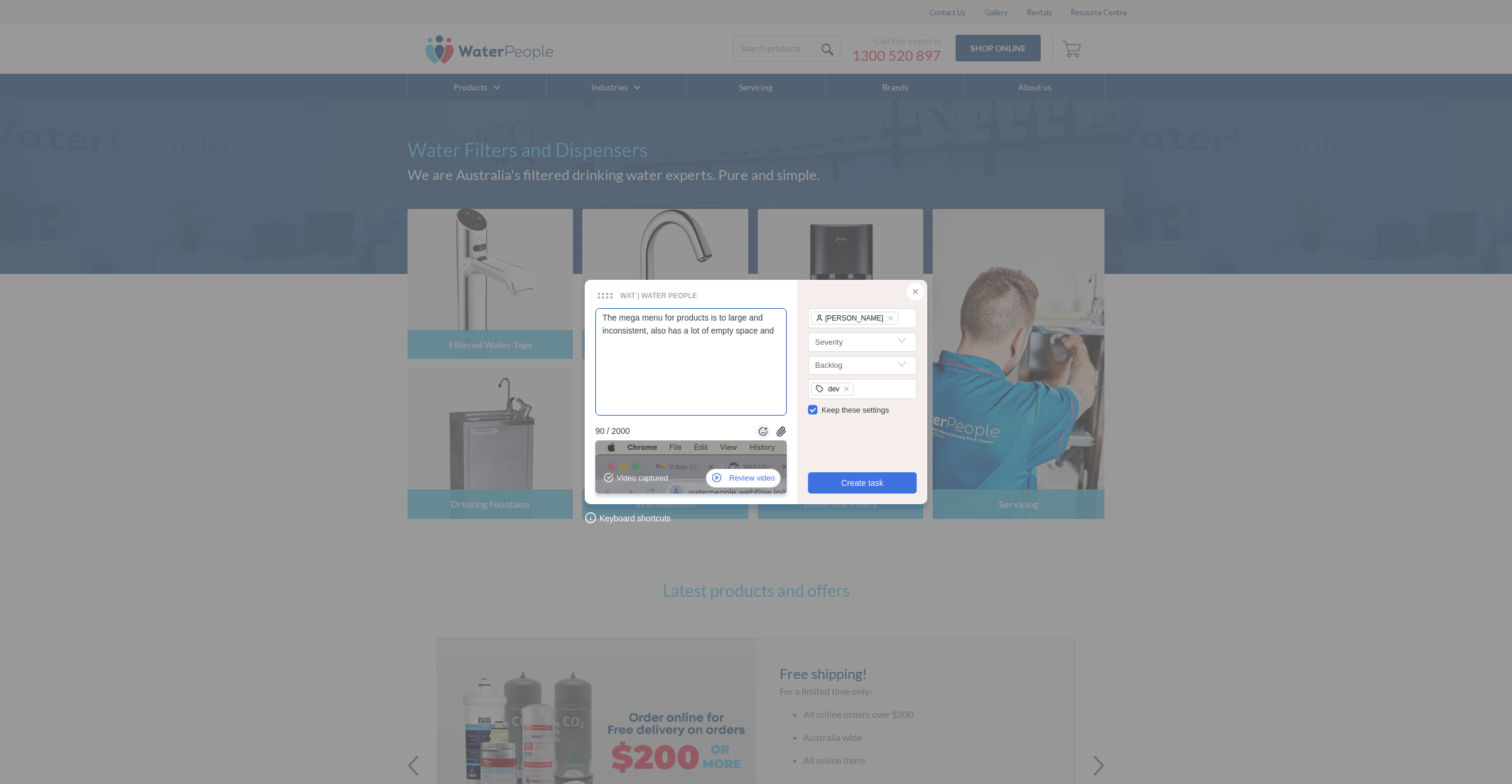
type textarea "The mega menu for products is to large and inconsistent, also has a lot of empt…"
click at [863, 483] on span "Create task" at bounding box center [862, 483] width 42 height 13
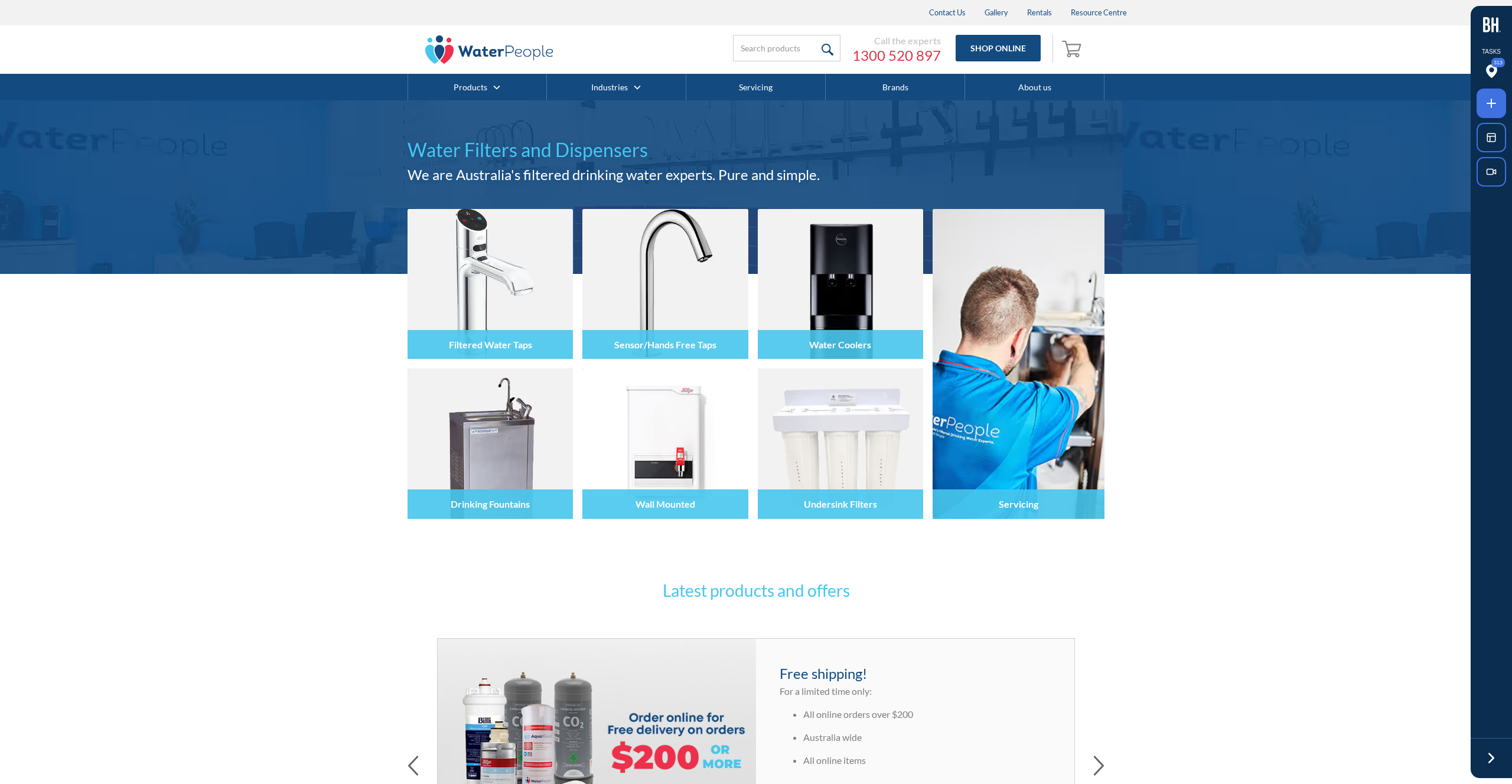
click at [1496, 105] on icon at bounding box center [1491, 103] width 14 height 14
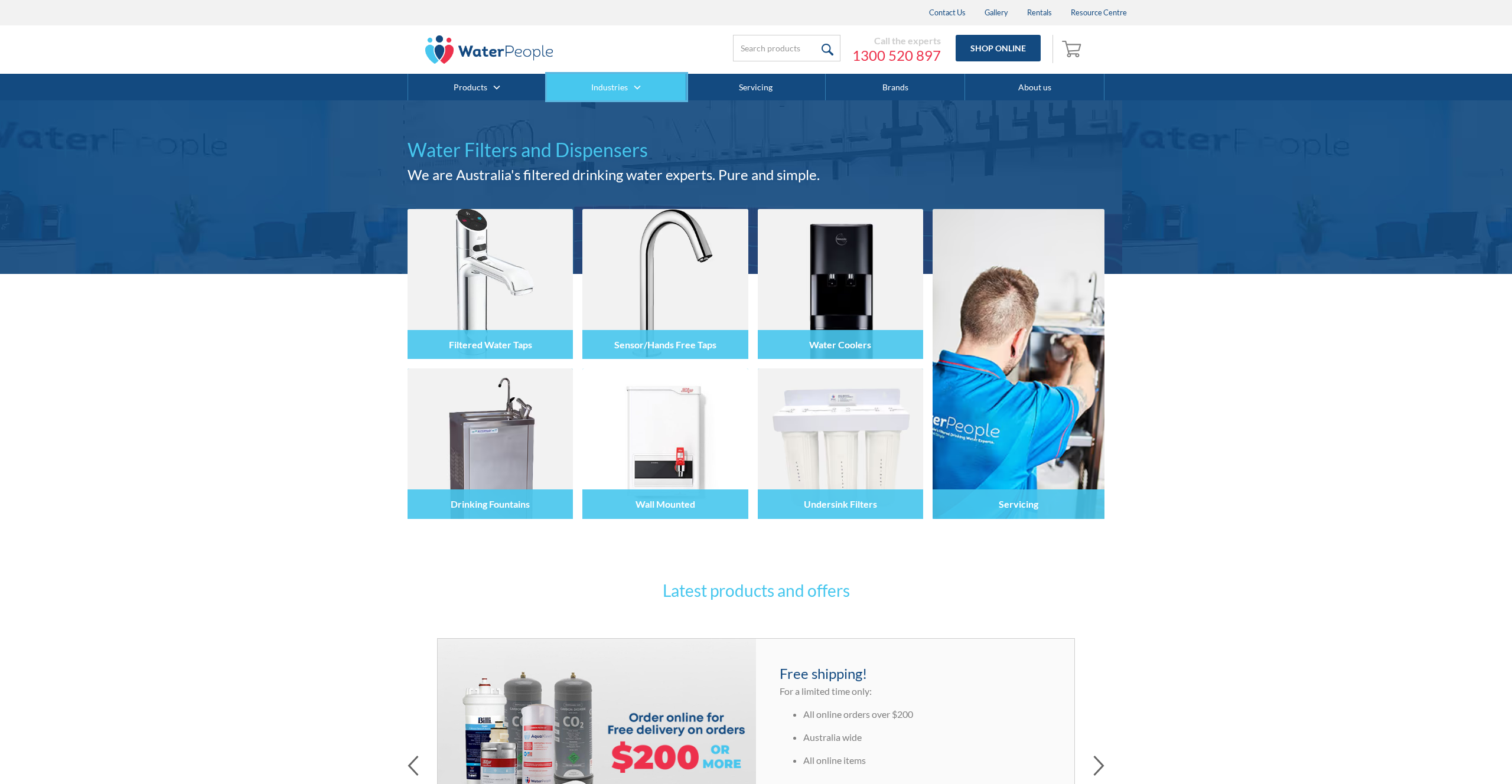
click at [621, 94] on div at bounding box center [756, 392] width 1512 height 784
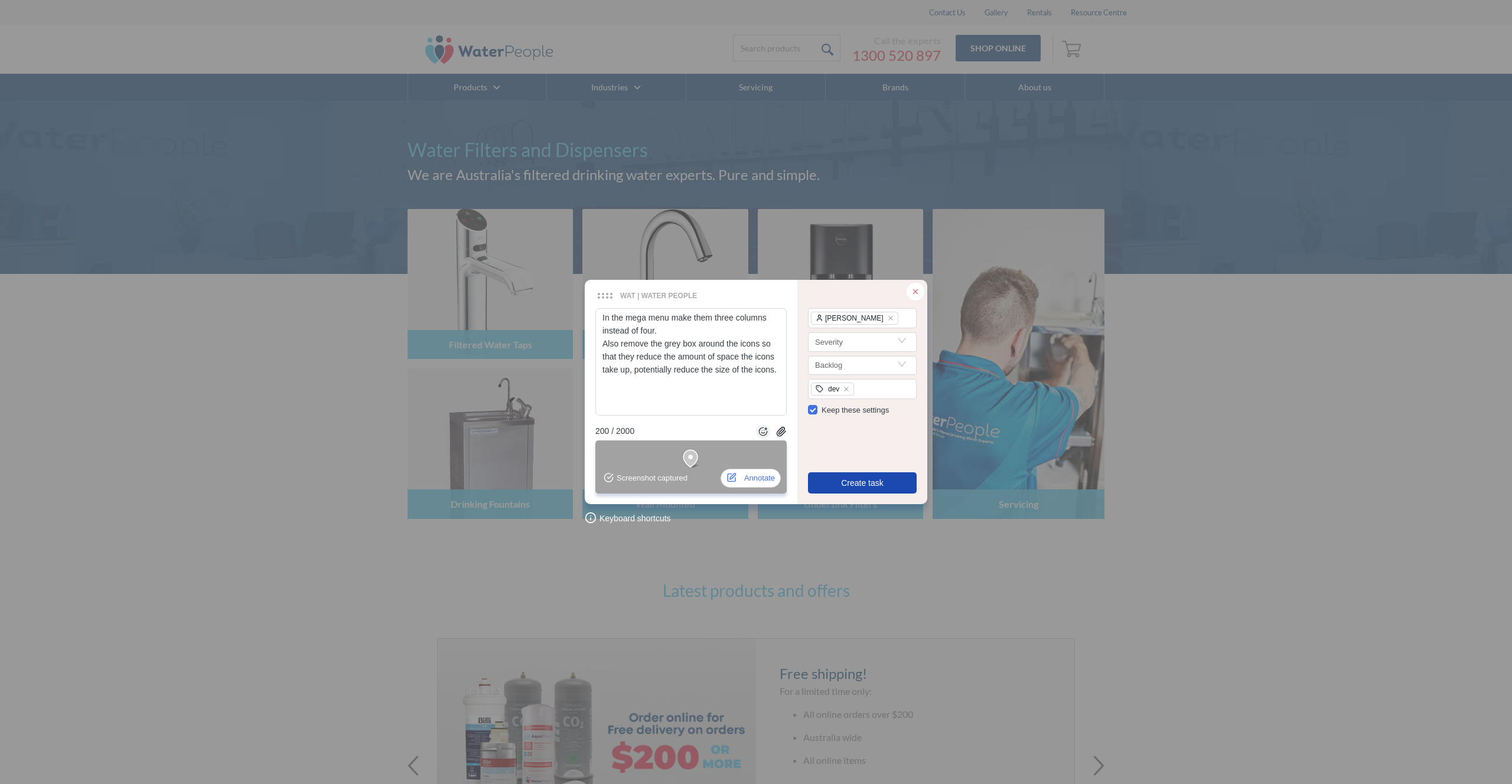
click at [838, 481] on button "Create task" at bounding box center [862, 483] width 108 height 21
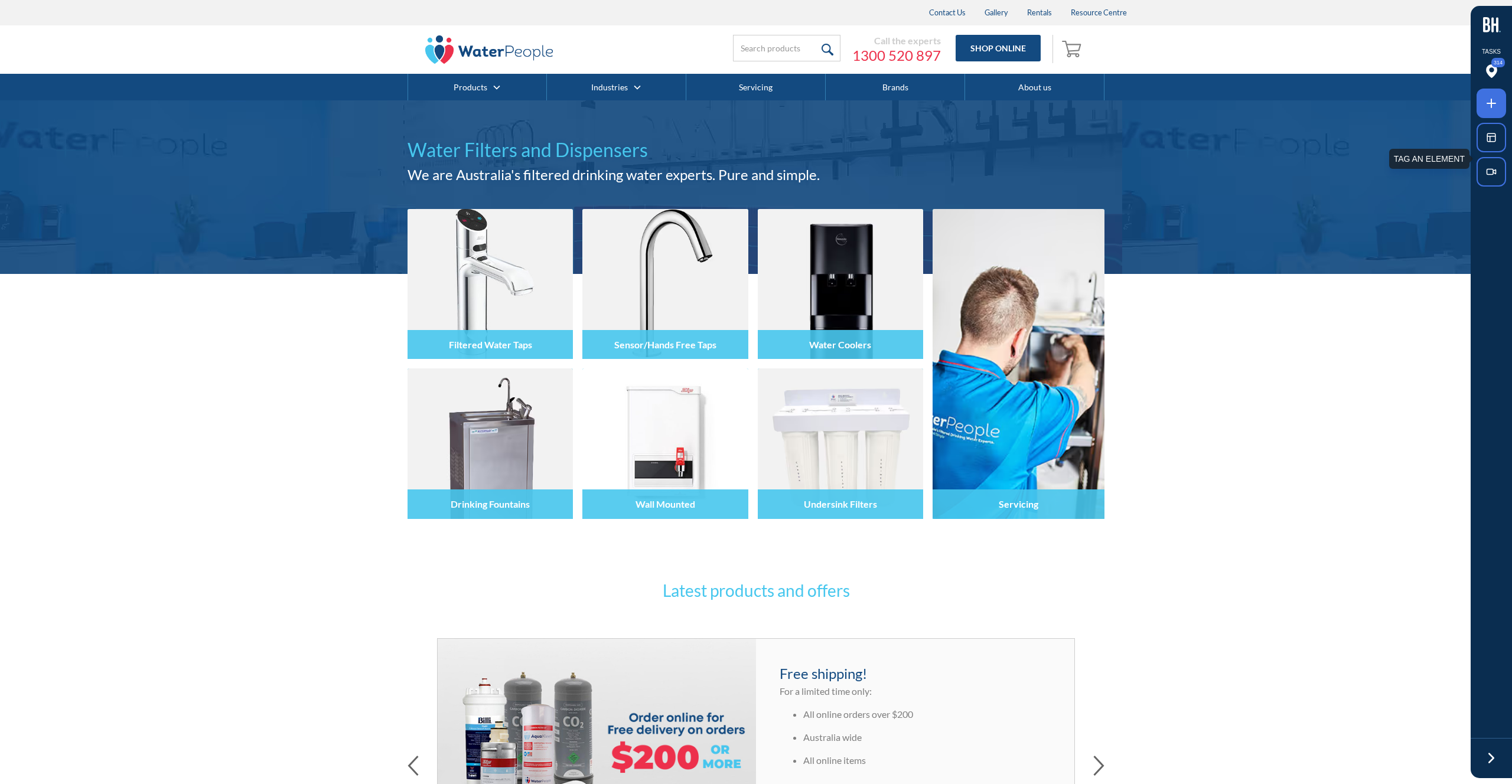
drag, startPoint x: 1490, startPoint y: 107, endPoint x: 1458, endPoint y: 107, distance: 32.0
click at [1490, 107] on icon at bounding box center [1491, 103] width 14 height 14
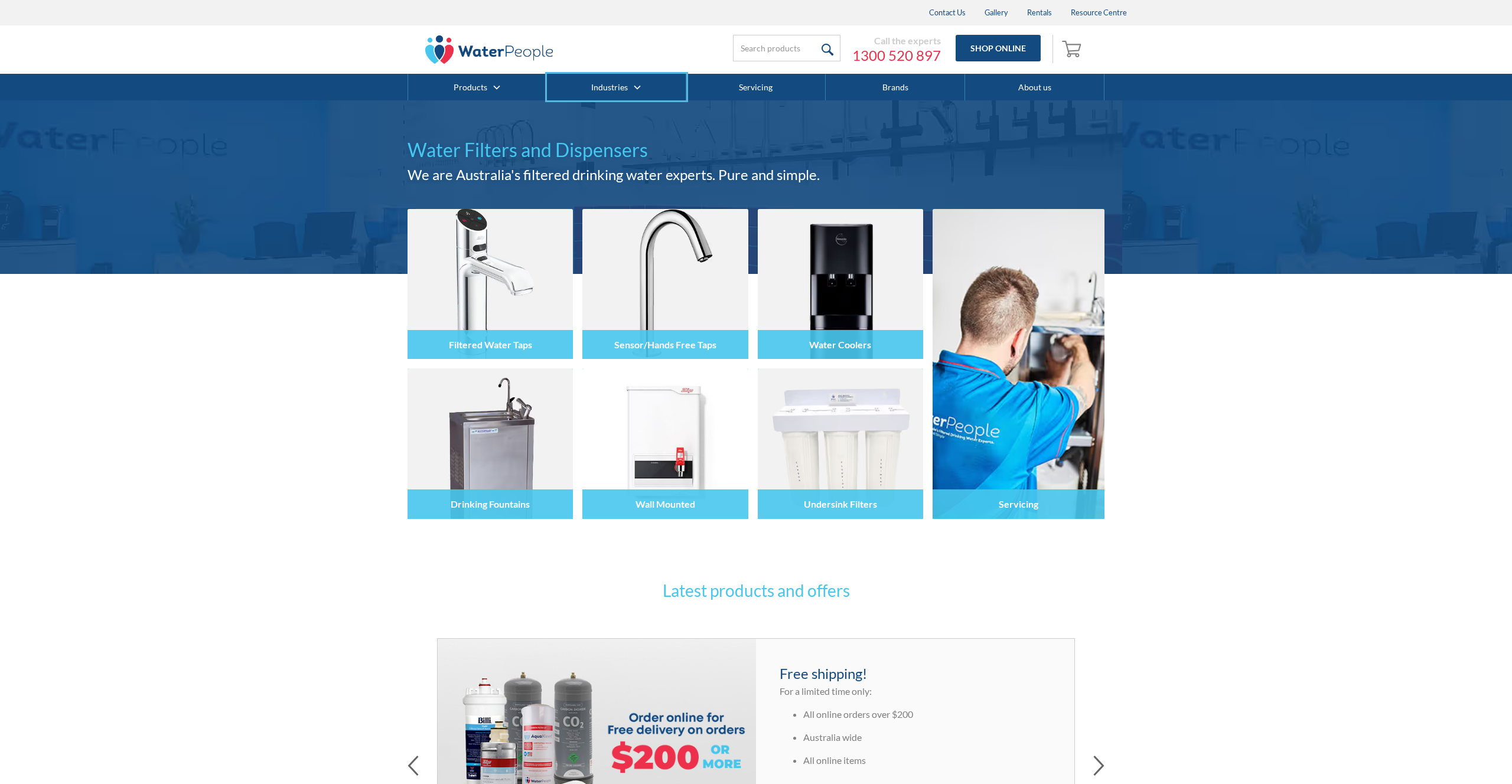
click at [549, 80] on div at bounding box center [756, 392] width 1512 height 784
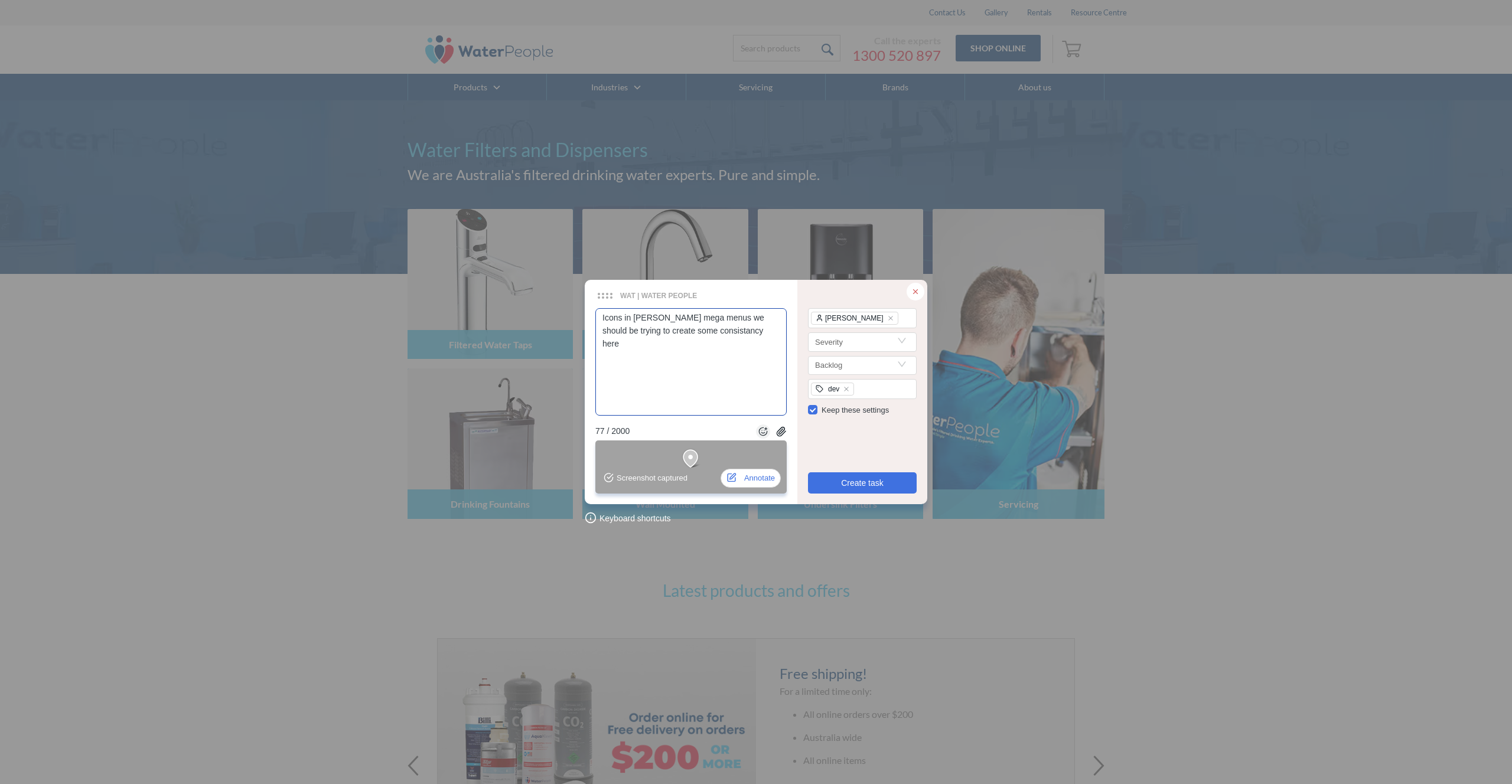
click at [645, 317] on textarea "Icons in [PERSON_NAME] mega menus we should be trying to create some consistanc…" at bounding box center [691, 361] width 191 height 107
click at [728, 333] on textarea "Icons in both mega menus we should be trying to create some consistency here" at bounding box center [691, 361] width 191 height 107
click at [841, 479] on span "Create task" at bounding box center [862, 483] width 42 height 13
